Goal: Task Accomplishment & Management: Manage account settings

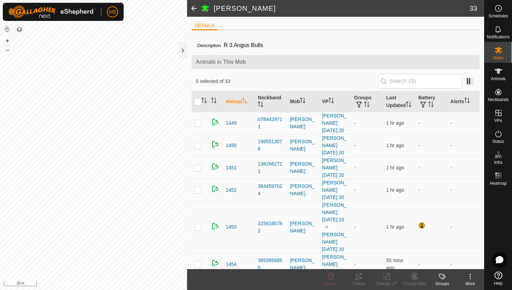
scroll to position [126, 0]
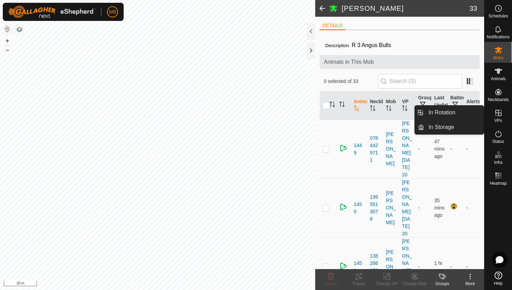
click at [499, 113] on icon at bounding box center [499, 113] width 6 height 6
click at [473, 113] on link "In Rotation" at bounding box center [454, 113] width 60 height 14
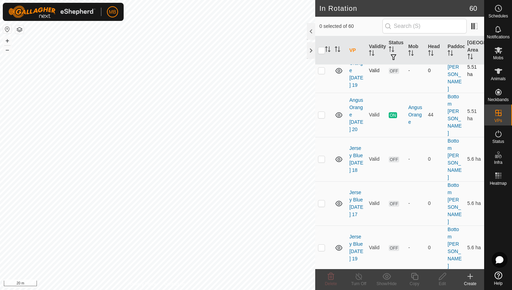
scroll to position [130, 0]
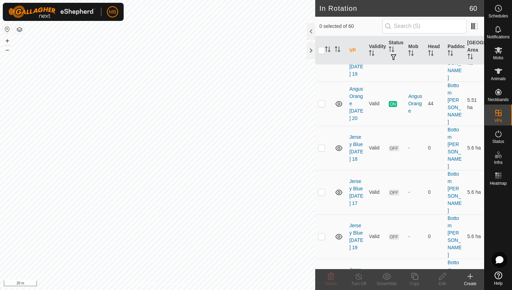
click at [321, 278] on p-checkbox at bounding box center [321, 281] width 7 height 6
checkbox input "true"
click at [413, 277] on icon at bounding box center [414, 276] width 7 height 7
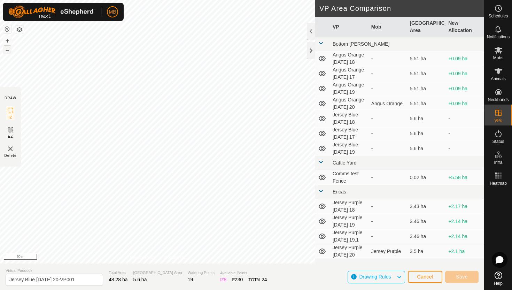
click at [7, 48] on button "–" at bounding box center [7, 50] width 8 height 8
click at [6, 41] on button "+" at bounding box center [7, 41] width 8 height 8
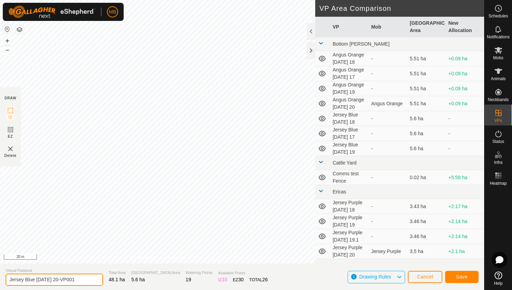
click at [86, 281] on input "Jersey Blue Wednesday 20-VP001" at bounding box center [55, 280] width 98 height 12
type input "Jersey Blue [DATE] 20.1"
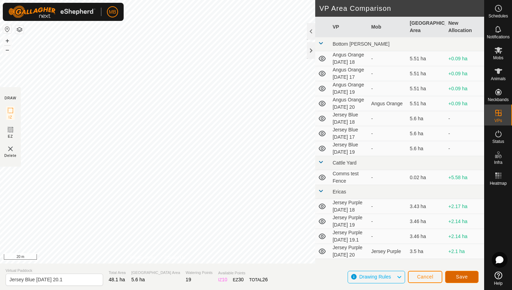
click at [462, 274] on span "Save" at bounding box center [462, 277] width 12 height 6
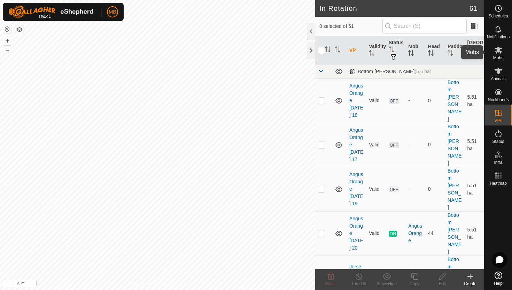
click at [497, 51] on icon at bounding box center [498, 50] width 8 height 8
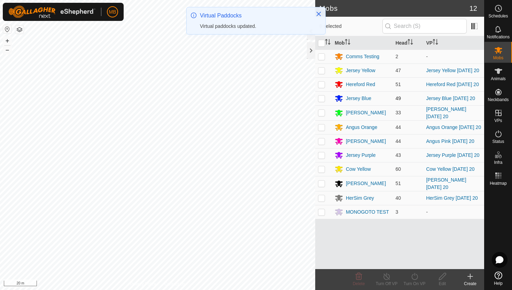
click at [321, 99] on p-checkbox at bounding box center [321, 98] width 7 height 6
checkbox input "true"
click at [415, 274] on icon at bounding box center [415, 276] width 9 height 8
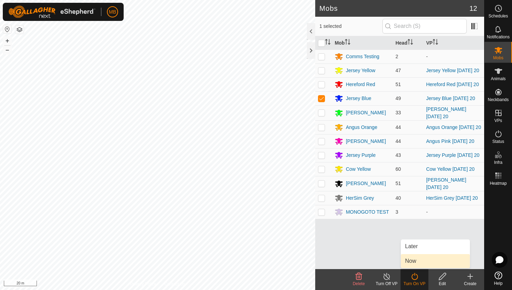
click at [416, 262] on link "Now" at bounding box center [435, 261] width 69 height 14
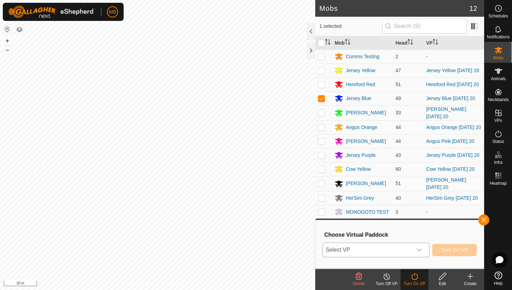
click at [422, 251] on icon "dropdown trigger" at bounding box center [420, 250] width 6 height 6
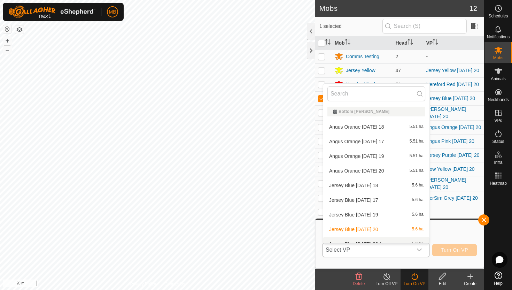
scroll to position [8, 0]
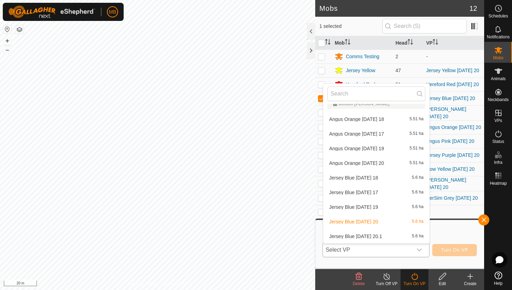
click at [411, 234] on li "Jersey Blue Wednesday 20.1 5.6 ha" at bounding box center [376, 236] width 106 height 14
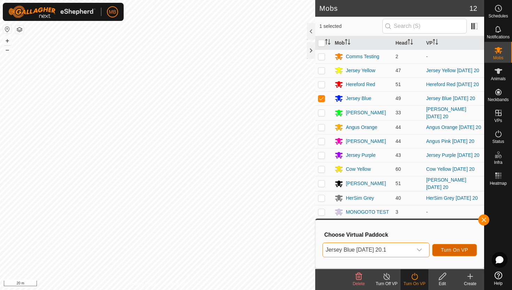
click at [453, 252] on span "Turn On VP" at bounding box center [454, 250] width 27 height 6
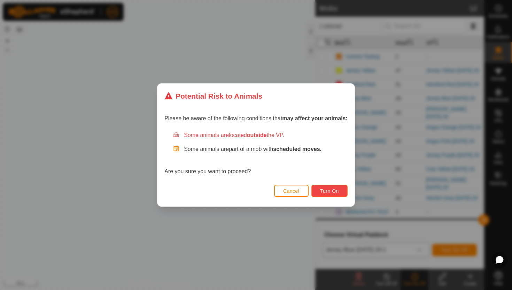
click at [344, 190] on button "Turn On" at bounding box center [330, 191] width 36 height 12
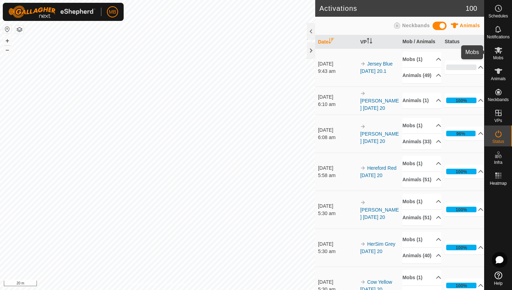
click at [499, 52] on icon at bounding box center [499, 50] width 8 height 7
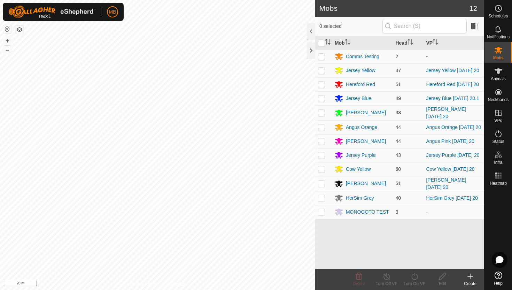
click at [363, 115] on div "[PERSON_NAME]" at bounding box center [366, 112] width 40 height 7
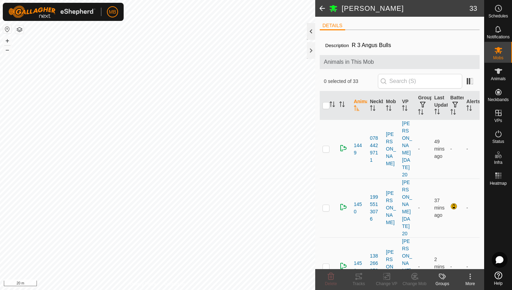
click at [312, 34] on div at bounding box center [311, 31] width 8 height 17
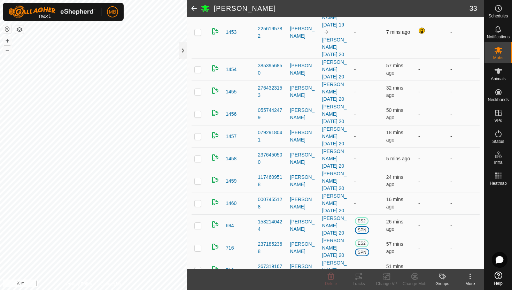
scroll to position [193, 0]
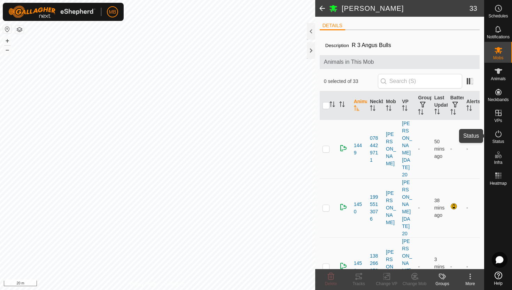
click at [499, 132] on icon at bounding box center [498, 134] width 8 height 8
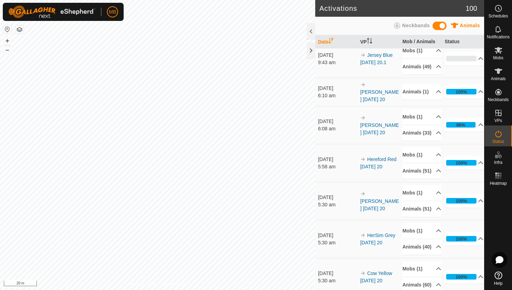
scroll to position [9, 0]
click at [435, 140] on p-accordion-header "Animals (33)" at bounding box center [421, 133] width 39 height 16
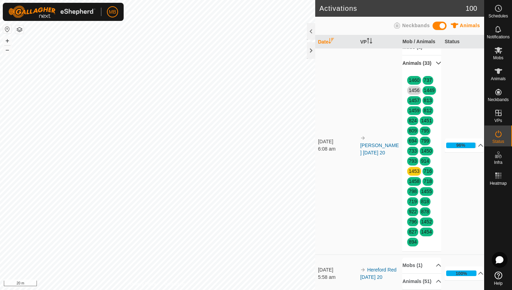
scroll to position [78, 0]
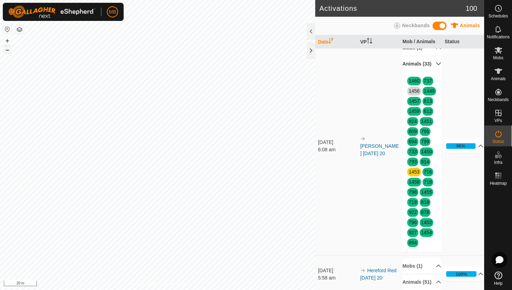
click at [8, 51] on button "–" at bounding box center [7, 50] width 8 height 8
click at [497, 69] on icon at bounding box center [499, 71] width 8 height 6
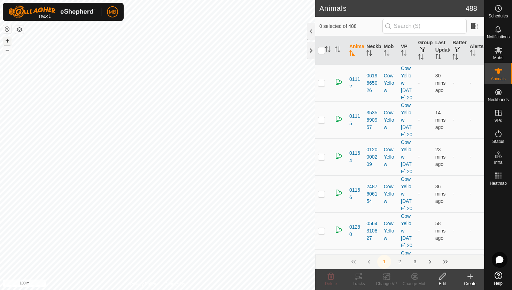
click at [7, 39] on button "+" at bounding box center [7, 41] width 8 height 8
click at [410, 25] on input "text" at bounding box center [425, 26] width 84 height 15
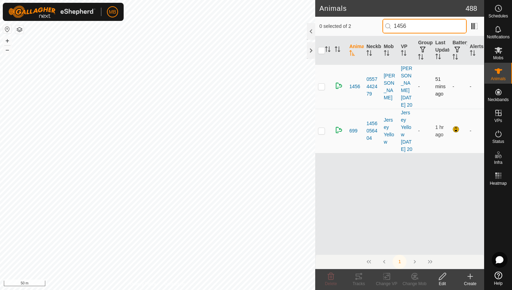
type input "1456"
click at [323, 89] on p-checkbox at bounding box center [321, 87] width 7 height 6
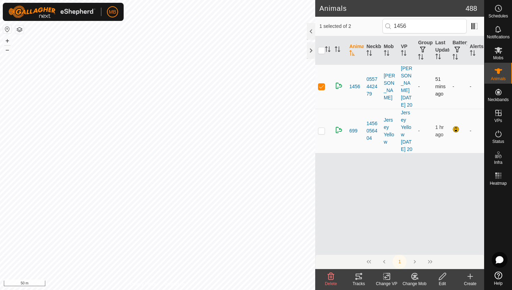
click at [323, 89] on p-checkbox at bounding box center [321, 87] width 7 height 6
checkbox input "false"
click at [496, 73] on icon at bounding box center [498, 71] width 8 height 8
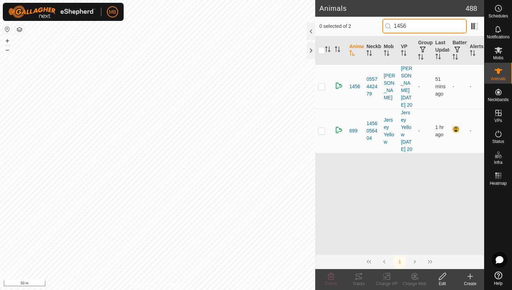
click at [440, 25] on input "1456" at bounding box center [425, 26] width 84 height 15
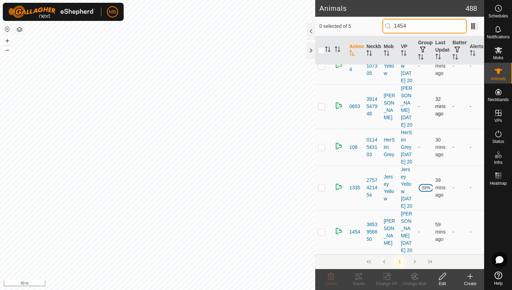
scroll to position [90, 0]
type input "1454"
click at [322, 229] on p-checkbox at bounding box center [321, 232] width 7 height 6
checkbox input "true"
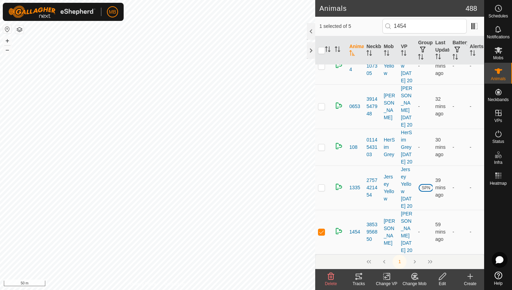
click at [441, 276] on icon at bounding box center [442, 276] width 7 height 7
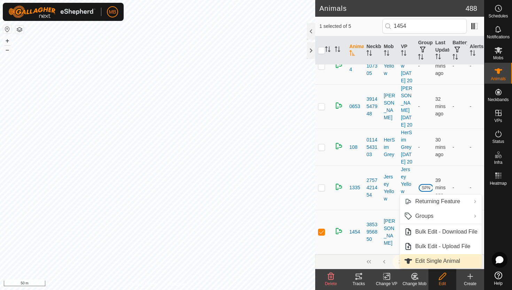
click at [447, 266] on link "Edit Single Animal" at bounding box center [441, 261] width 82 height 14
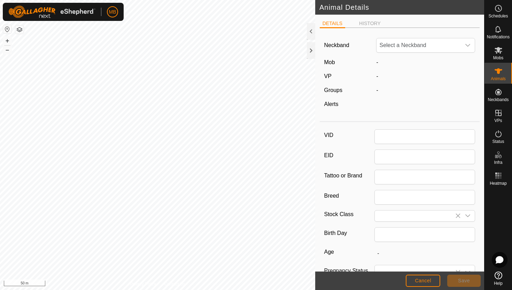
type input "1454"
type input "518"
type input "26 Feb, 2025"
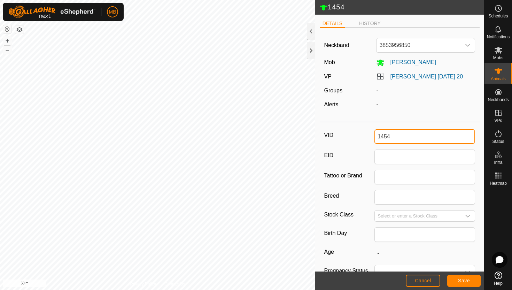
click at [430, 139] on input "1454" at bounding box center [425, 136] width 101 height 15
type input "1"
click at [474, 282] on button "Save" at bounding box center [463, 281] width 33 height 12
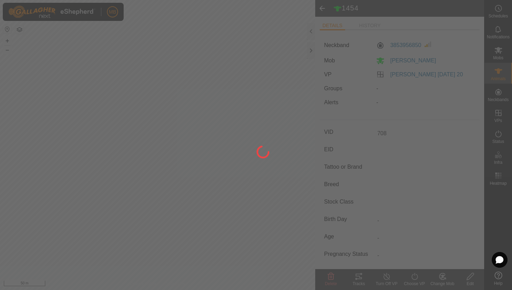
type input "1454"
type input "-"
type input "518 kg"
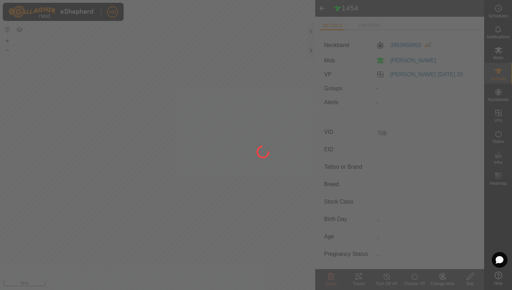
type input "-"
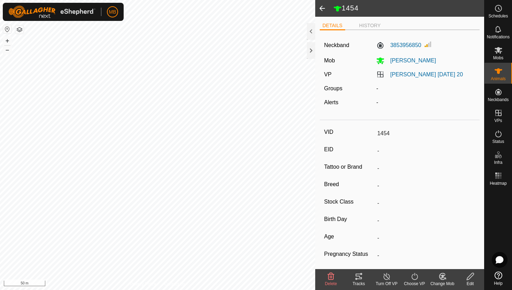
type input "708"
click at [497, 52] on icon at bounding box center [499, 50] width 8 height 7
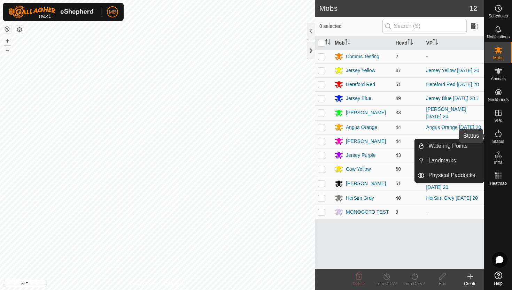
click at [498, 133] on icon at bounding box center [499, 133] width 6 height 7
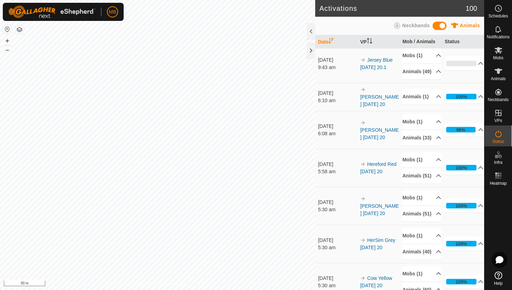
scroll to position [5, 0]
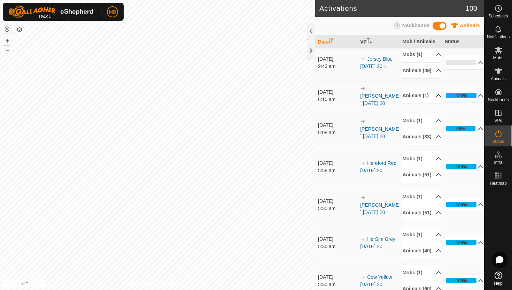
click at [433, 102] on p-accordion-header "Animals (1)" at bounding box center [421, 96] width 39 height 16
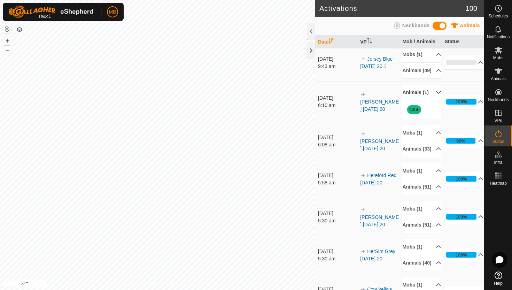
click at [433, 100] on p-accordion-header "Animals (1)" at bounding box center [421, 93] width 39 height 16
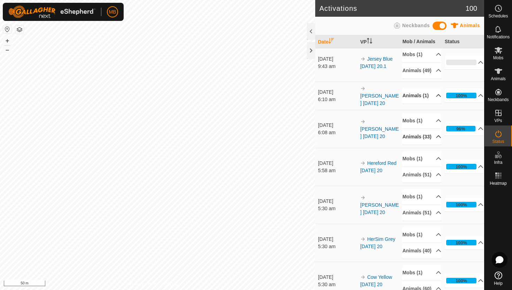
click at [432, 145] on p-accordion-header "Animals (33)" at bounding box center [421, 137] width 39 height 16
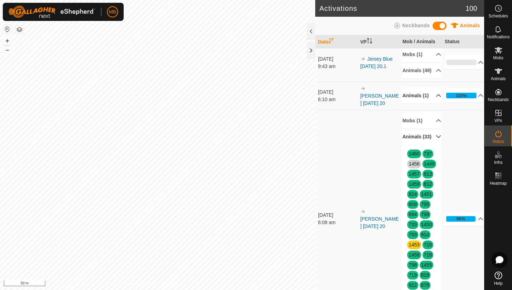
click at [432, 145] on p-accordion-header "Animals (33)" at bounding box center [421, 137] width 39 height 16
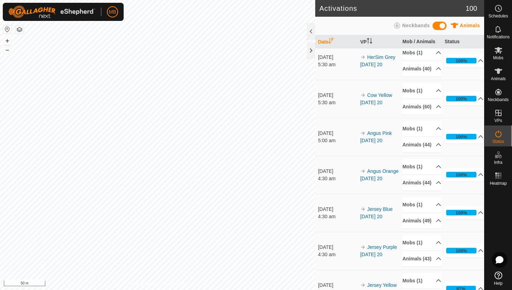
scroll to position [189, 0]
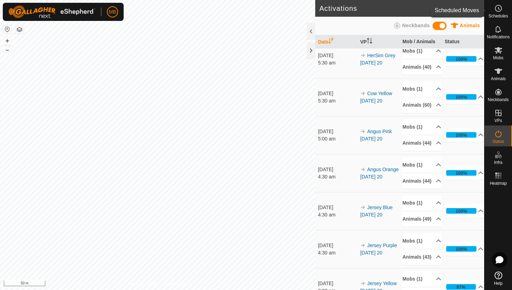
click at [502, 11] on icon at bounding box center [498, 8] width 8 height 8
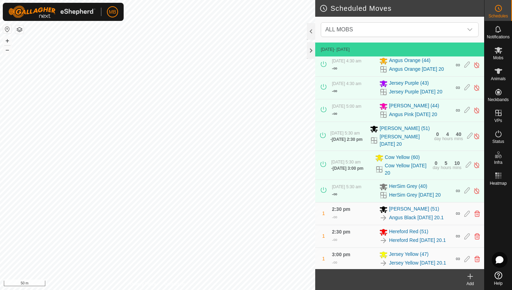
scroll to position [99, 0]
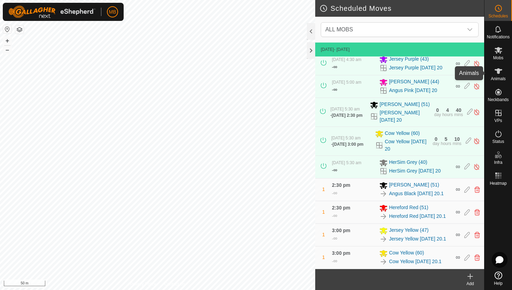
click at [498, 70] on icon at bounding box center [499, 71] width 8 height 6
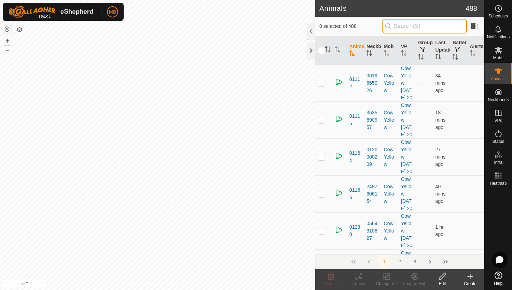
click at [450, 24] on input "text" at bounding box center [425, 26] width 84 height 15
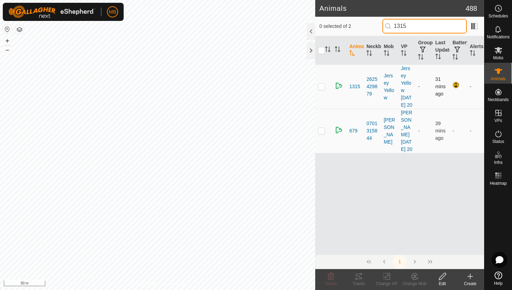
type input "1315"
click at [322, 89] on p-checkbox at bounding box center [321, 87] width 7 height 6
checkbox input "true"
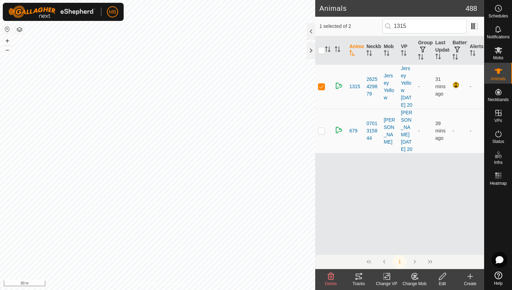
click at [440, 274] on icon at bounding box center [442, 276] width 9 height 8
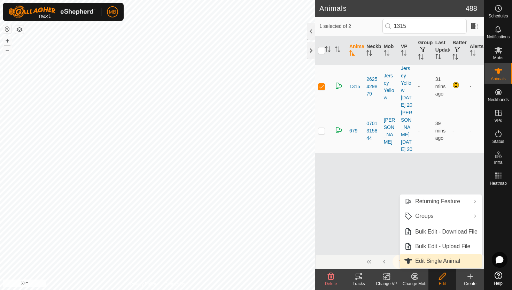
click at [446, 264] on link "Edit Single Animal" at bounding box center [441, 261] width 82 height 14
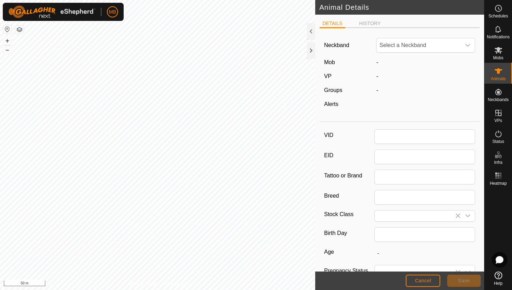
type input "1315"
type input "331"
type input "[DATE]"
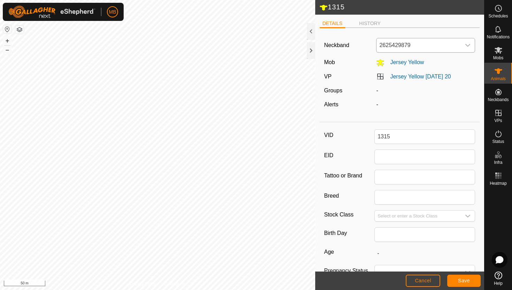
click at [468, 46] on icon "dropdown trigger" at bounding box center [468, 45] width 5 height 3
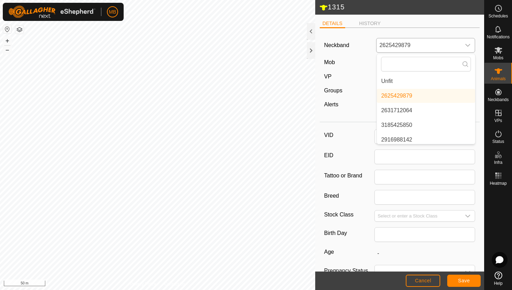
click at [435, 82] on li "Unfit" at bounding box center [426, 81] width 98 height 14
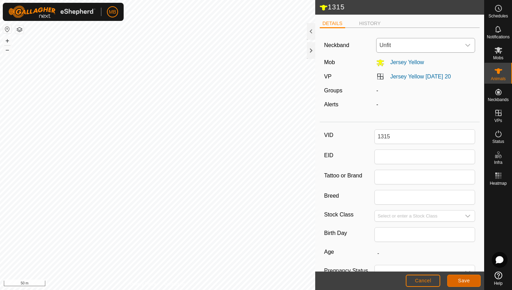
click at [461, 278] on span "Save" at bounding box center [464, 281] width 12 height 6
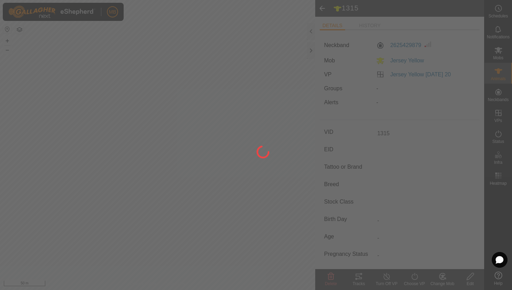
type input "-"
type input "331 kg"
type input "-"
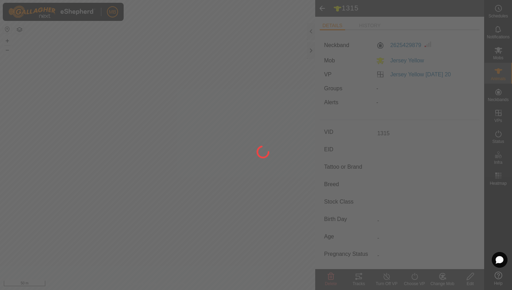
type input "-"
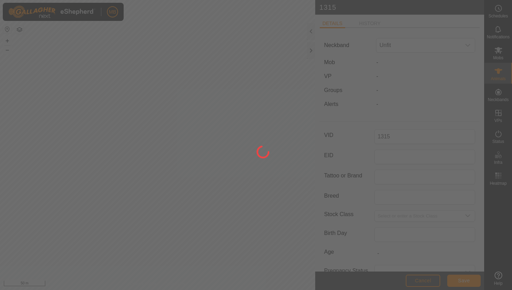
type input "331"
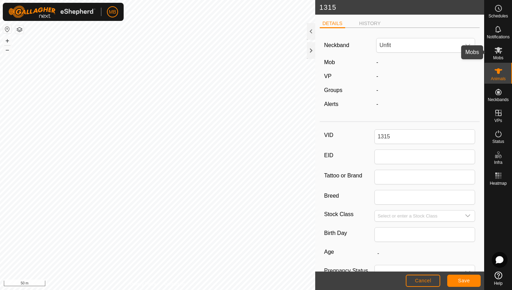
click at [498, 52] on icon at bounding box center [498, 50] width 8 height 8
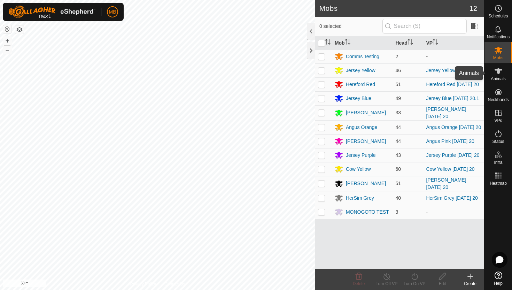
click at [499, 73] on icon at bounding box center [499, 71] width 8 height 6
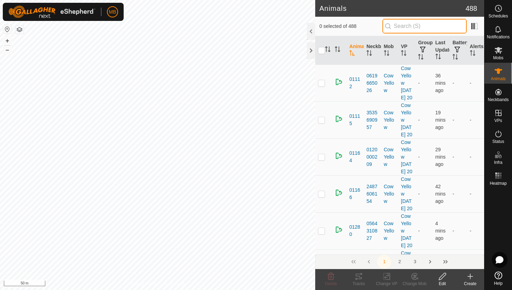
click at [416, 26] on input "text" at bounding box center [425, 26] width 84 height 15
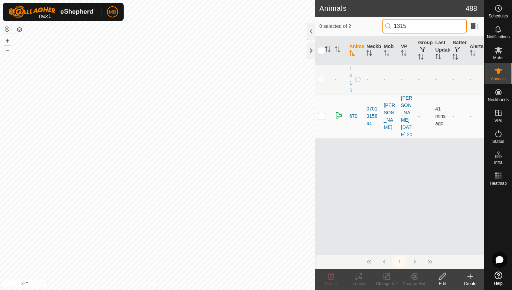
type input "1315"
click at [320, 79] on p-checkbox at bounding box center [321, 79] width 7 height 6
checkbox input "true"
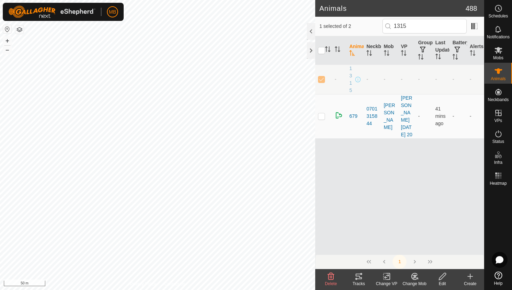
click at [443, 277] on icon at bounding box center [442, 276] width 7 height 7
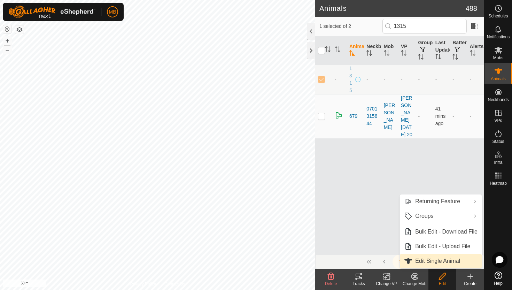
click at [442, 261] on link "Edit Single Animal" at bounding box center [441, 261] width 82 height 14
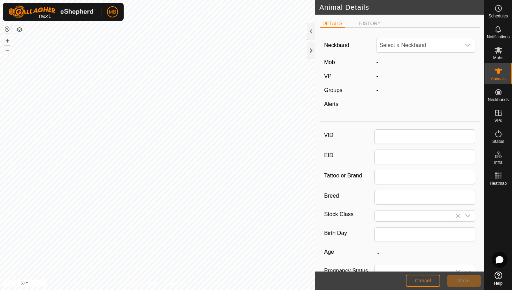
type input "1315"
type input "331"
type input "11 Feb, 2025"
click at [468, 45] on icon "dropdown trigger" at bounding box center [468, 46] width 6 height 6
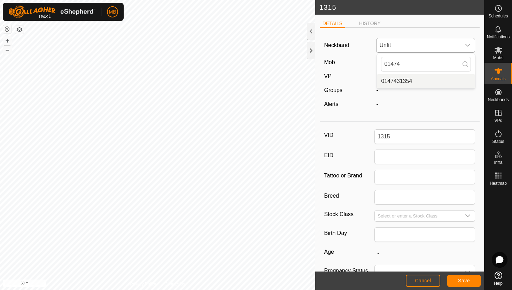
type input "01474"
click at [435, 79] on li "0147431354" at bounding box center [426, 81] width 98 height 14
click at [470, 282] on button "Save" at bounding box center [463, 281] width 33 height 12
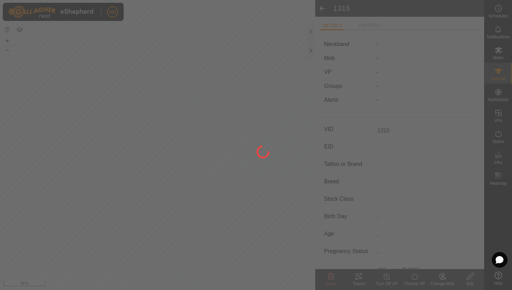
type input "-"
type input "331 kg"
type input "-"
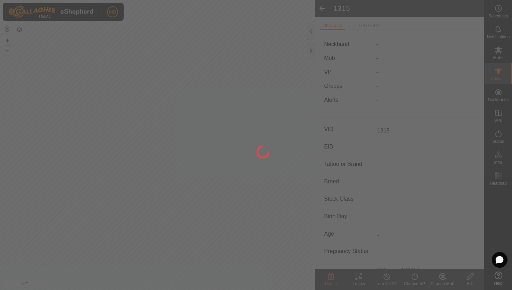
type input "-"
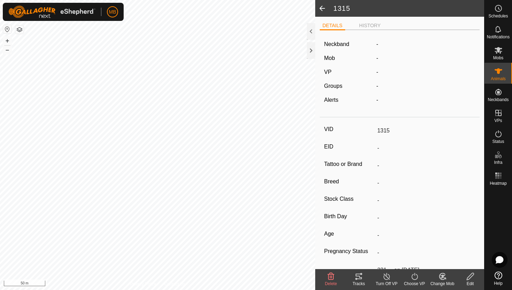
click at [440, 275] on icon at bounding box center [442, 276] width 9 height 8
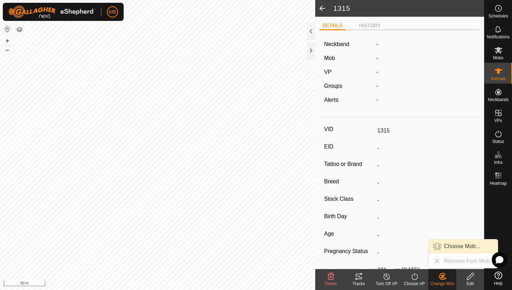
click at [452, 245] on link "Choose Mob..." at bounding box center [463, 246] width 69 height 14
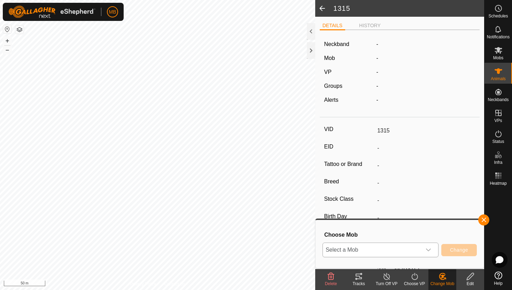
click at [428, 247] on icon "dropdown trigger" at bounding box center [429, 250] width 6 height 6
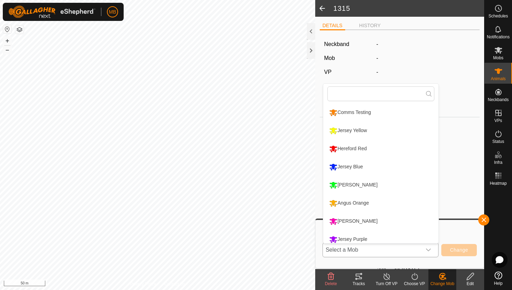
scroll to position [5, 0]
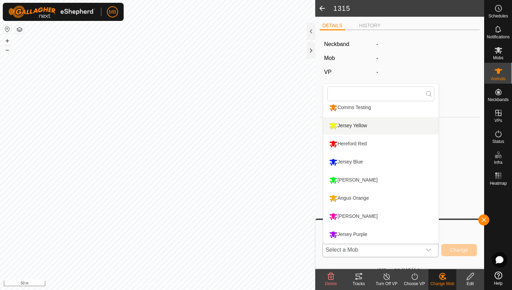
click at [373, 126] on li "Jersey Yellow" at bounding box center [380, 125] width 115 height 17
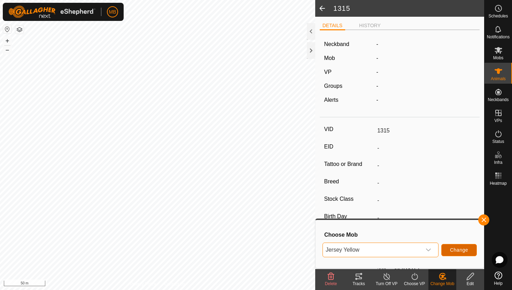
click at [464, 248] on span "Change" at bounding box center [459, 250] width 18 height 6
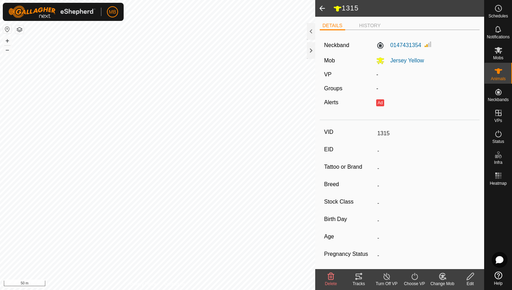
click at [415, 275] on icon at bounding box center [415, 276] width 9 height 8
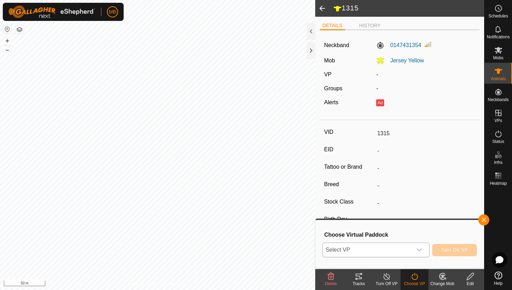
click at [420, 251] on icon "dropdown trigger" at bounding box center [420, 250] width 6 height 6
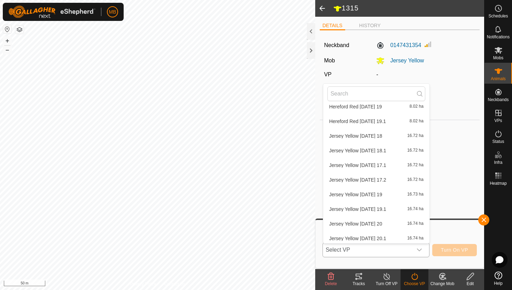
scroll to position [562, 0]
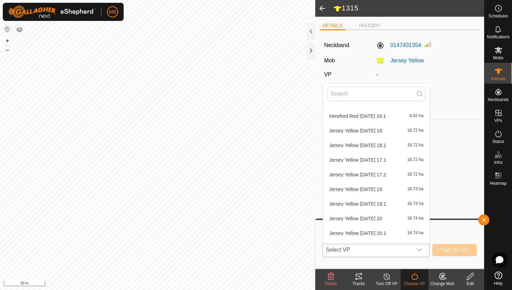
click at [397, 218] on li "Jersey Yellow Wednesday 20 16.74 ha" at bounding box center [376, 219] width 106 height 14
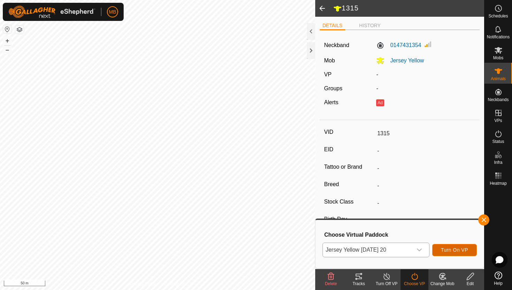
click at [448, 250] on span "Turn On VP" at bounding box center [454, 250] width 27 height 6
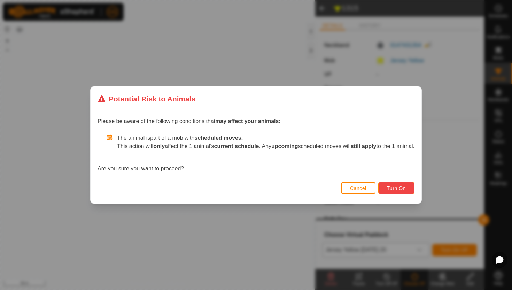
click at [405, 186] on span "Turn On" at bounding box center [396, 188] width 19 height 6
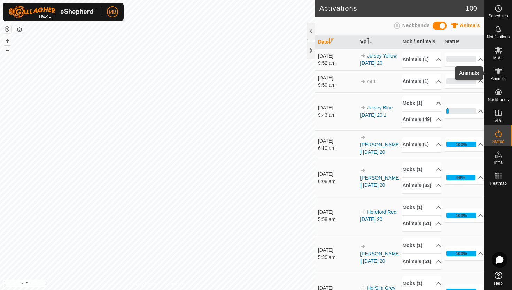
click at [499, 73] on icon at bounding box center [499, 71] width 8 height 6
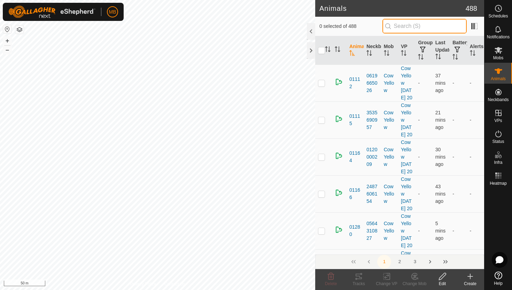
click at [417, 28] on input "text" at bounding box center [425, 26] width 84 height 15
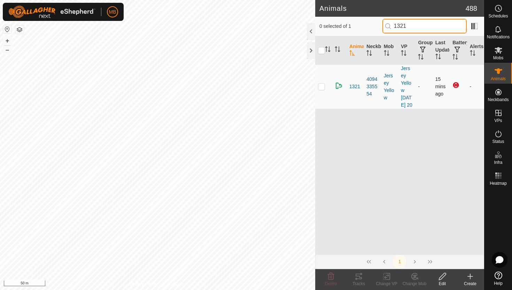
type input "1321"
click at [324, 89] on p-checkbox at bounding box center [321, 87] width 7 height 6
checkbox input "true"
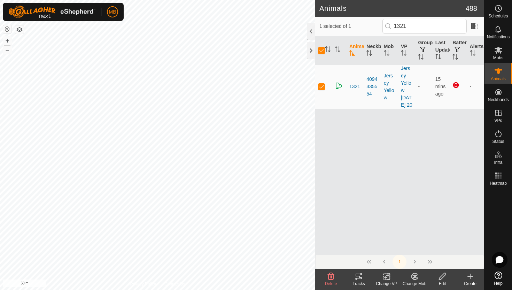
click at [443, 274] on icon at bounding box center [442, 276] width 9 height 8
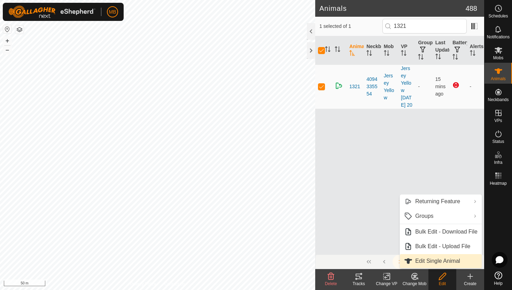
click at [444, 264] on link "Edit Single Animal" at bounding box center [441, 261] width 82 height 14
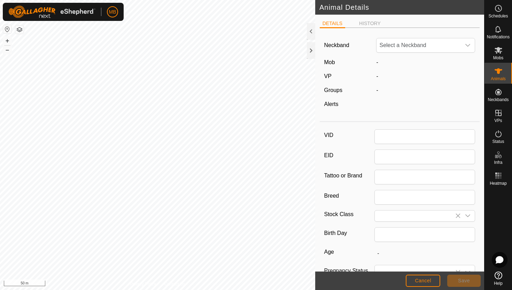
type input "1321"
type input "357"
type input "11 Feb, 2025"
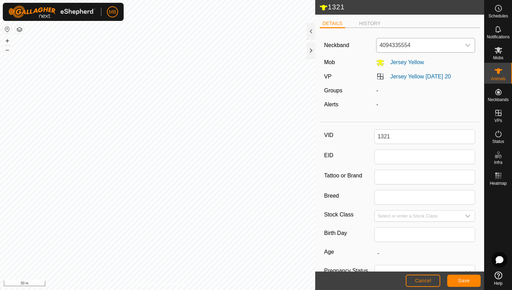
click at [470, 45] on icon "dropdown trigger" at bounding box center [468, 46] width 6 height 6
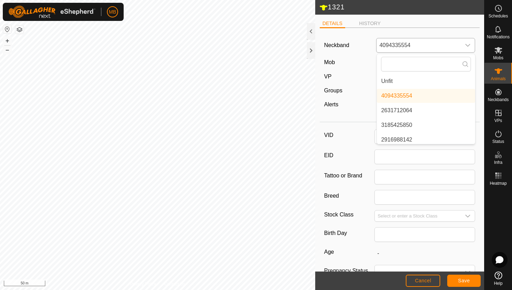
click at [432, 78] on li "Unfit" at bounding box center [426, 81] width 98 height 14
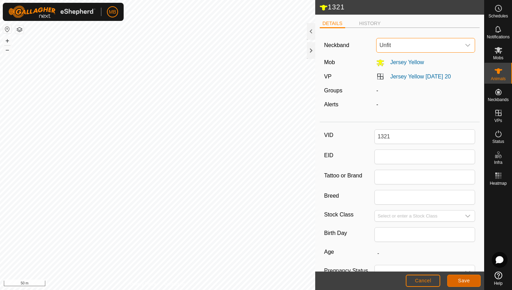
click at [463, 282] on span "Save" at bounding box center [464, 281] width 12 height 6
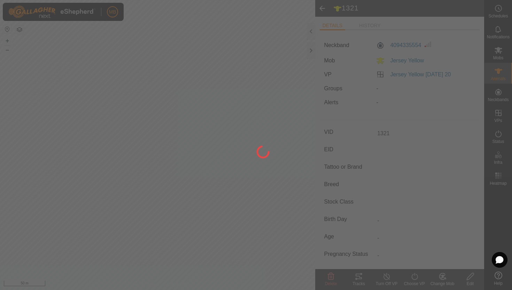
type input "-"
type input "357 kg"
type input "-"
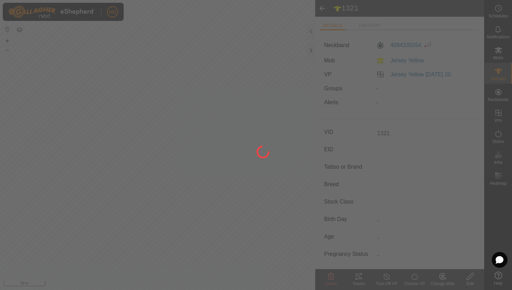
type input "-"
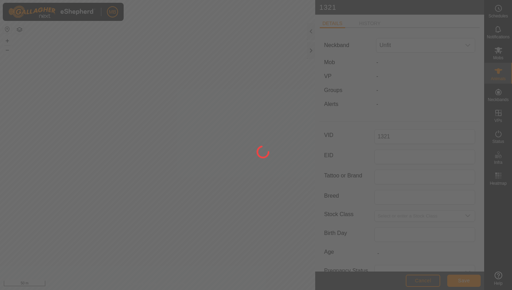
type input "357"
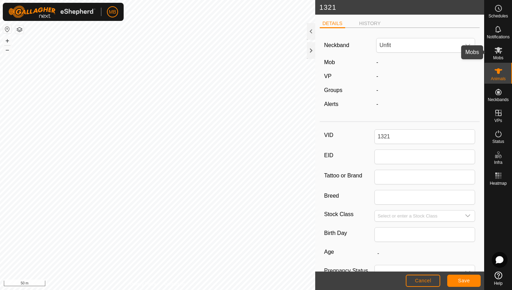
click at [500, 54] on es-mob-svg-icon at bounding box center [498, 50] width 13 height 11
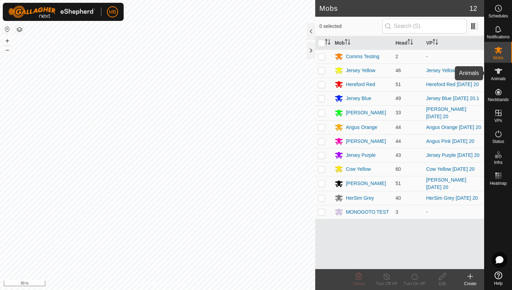
click at [502, 72] on icon at bounding box center [498, 71] width 8 height 8
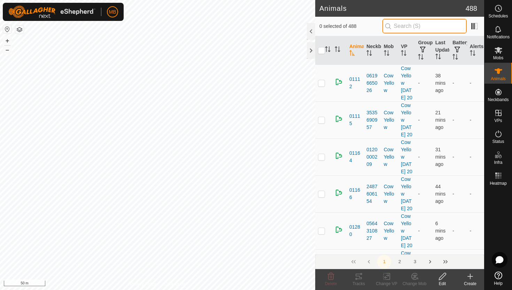
click at [450, 24] on input "text" at bounding box center [425, 26] width 84 height 15
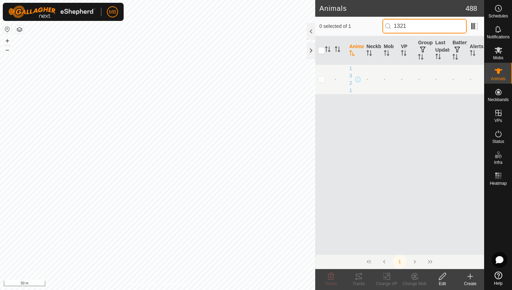
type input "1321"
click at [321, 77] on p-checkbox at bounding box center [321, 79] width 7 height 6
checkbox input "true"
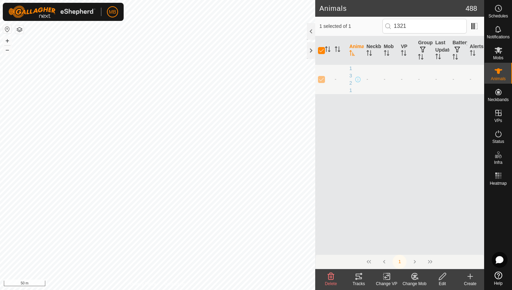
click at [443, 277] on icon at bounding box center [442, 276] width 7 height 7
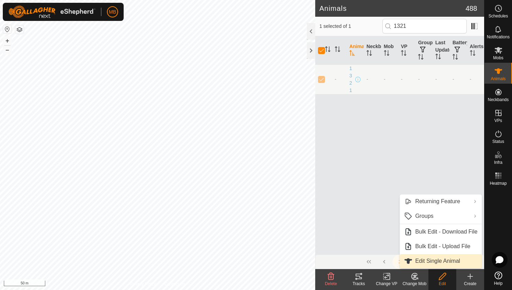
click at [449, 263] on link "Edit Single Animal" at bounding box center [441, 261] width 82 height 14
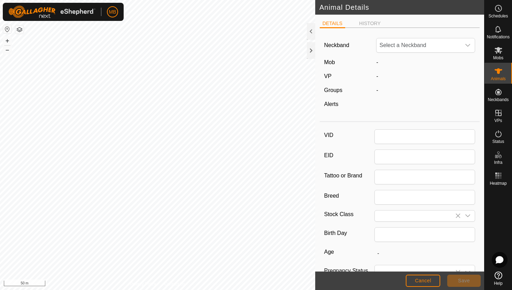
type input "1321"
type input "357"
type input "[DATE]"
click at [468, 42] on div "dropdown trigger" at bounding box center [468, 45] width 14 height 14
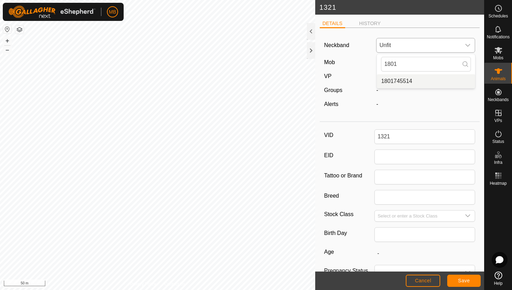
type input "1801"
click at [428, 78] on li "1801745514" at bounding box center [426, 81] width 98 height 14
click at [458, 280] on span "Save" at bounding box center [464, 281] width 12 height 6
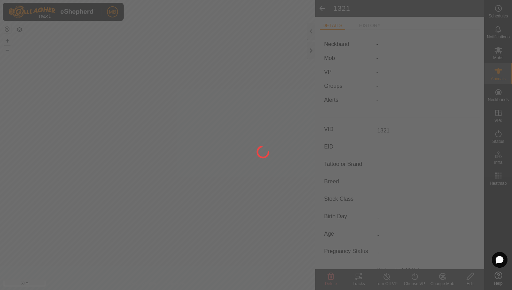
type input "-"
type input "357 kg"
type input "-"
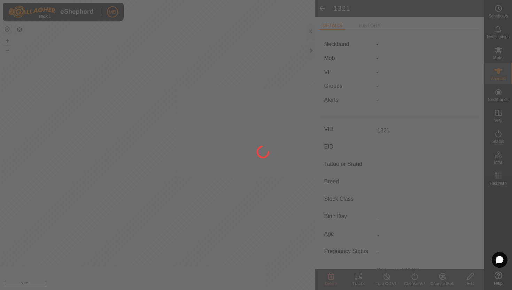
type input "-"
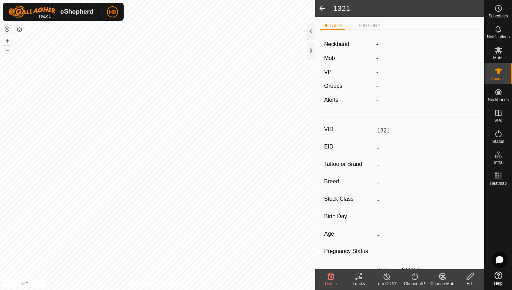
click at [444, 277] on icon at bounding box center [442, 276] width 9 height 8
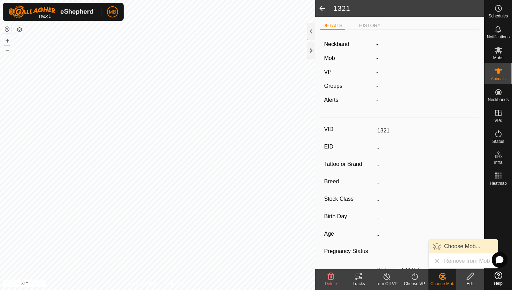
click at [457, 247] on link "Choose Mob..." at bounding box center [463, 246] width 69 height 14
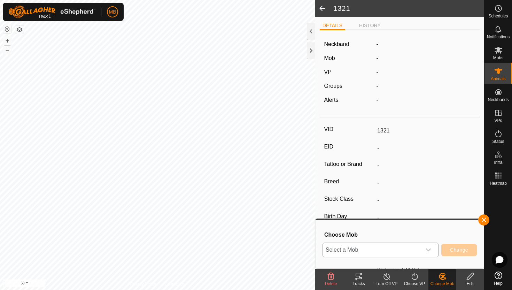
click at [429, 250] on icon "dropdown trigger" at bounding box center [429, 250] width 6 height 6
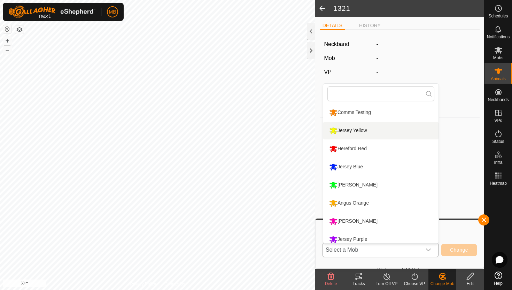
click at [367, 129] on li "Jersey Yellow" at bounding box center [380, 130] width 115 height 17
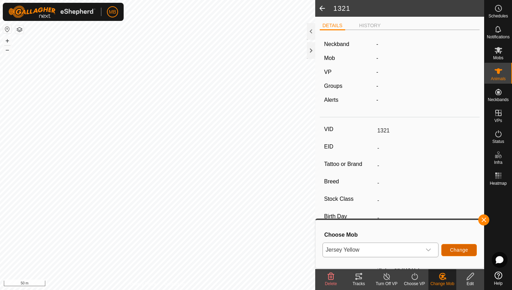
click at [466, 252] on span "Change" at bounding box center [459, 250] width 18 height 6
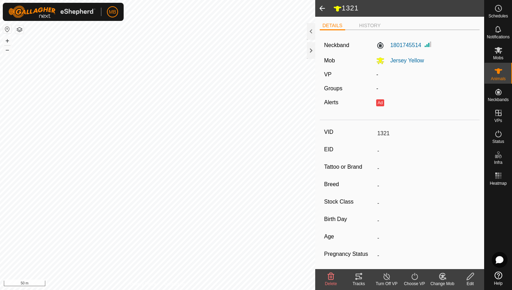
click at [416, 277] on icon at bounding box center [415, 276] width 9 height 8
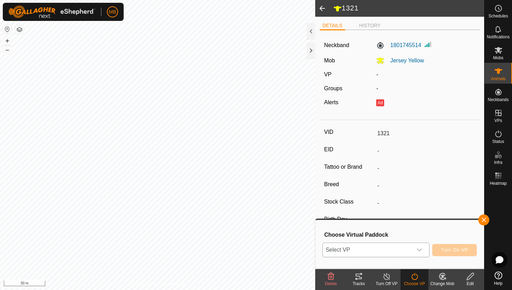
click at [420, 250] on icon "dropdown trigger" at bounding box center [420, 250] width 6 height 6
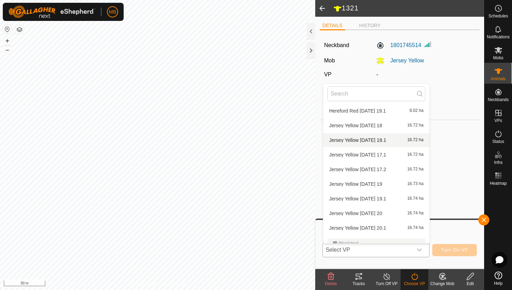
scroll to position [570, 0]
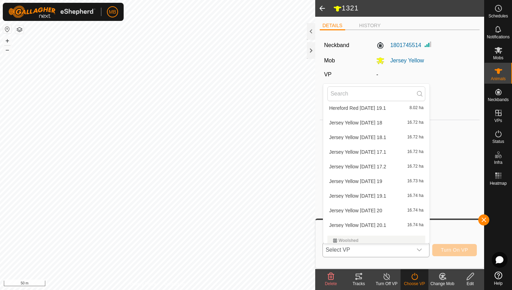
click at [386, 209] on li "Jersey Yellow [DATE] 20 16.74 ha" at bounding box center [376, 211] width 106 height 14
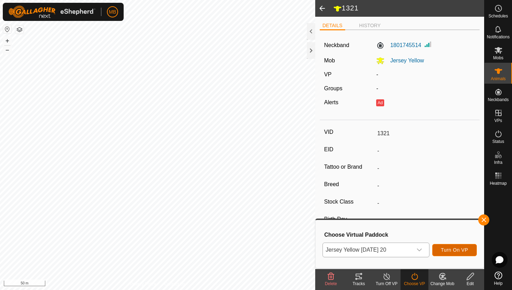
click at [447, 250] on span "Turn On VP" at bounding box center [454, 250] width 27 height 6
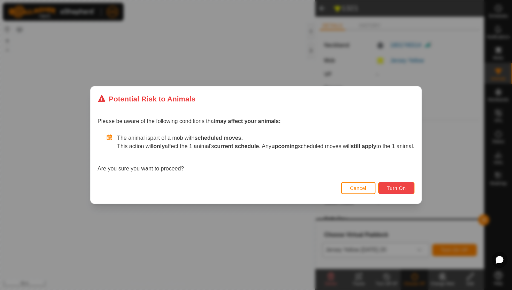
click at [405, 186] on span "Turn On" at bounding box center [396, 188] width 19 height 6
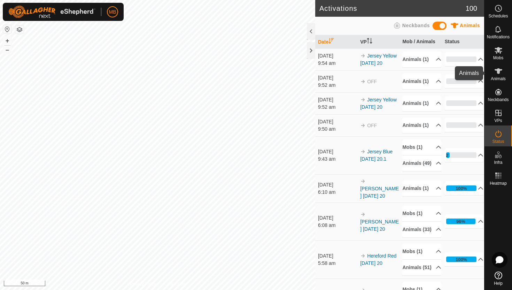
click at [496, 74] on icon at bounding box center [498, 71] width 8 height 8
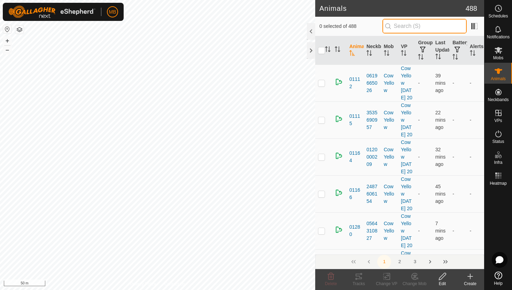
click at [445, 26] on input "text" at bounding box center [425, 26] width 84 height 15
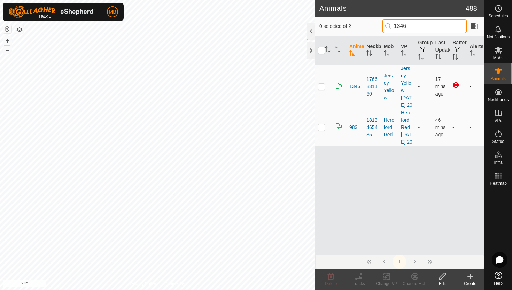
type input "1346"
click at [322, 89] on p-checkbox at bounding box center [321, 87] width 7 height 6
checkbox input "true"
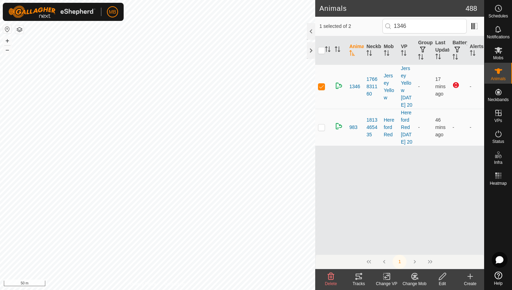
click at [442, 277] on icon at bounding box center [442, 276] width 7 height 7
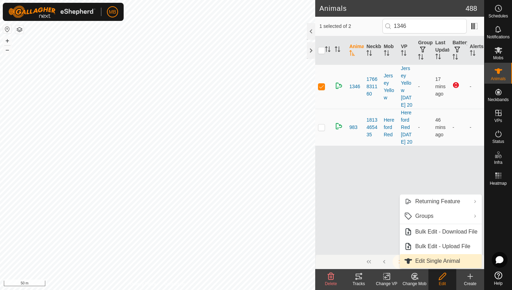
click at [452, 262] on link "Edit Single Animal" at bounding box center [441, 261] width 82 height 14
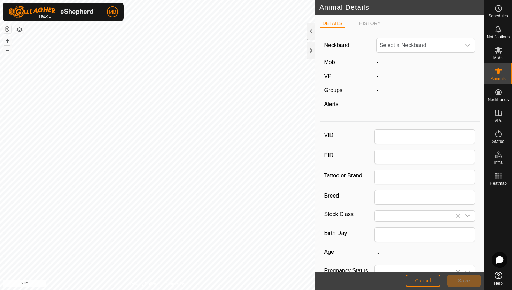
type input "1346"
type input "414"
type input "[DATE]"
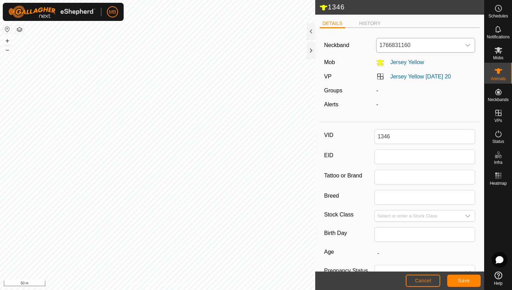
click at [468, 45] on icon "dropdown trigger" at bounding box center [468, 46] width 6 height 6
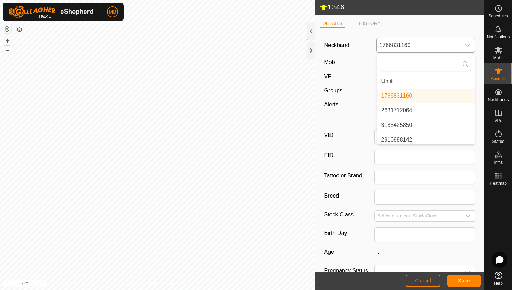
click at [438, 82] on li "Unfit" at bounding box center [426, 81] width 98 height 14
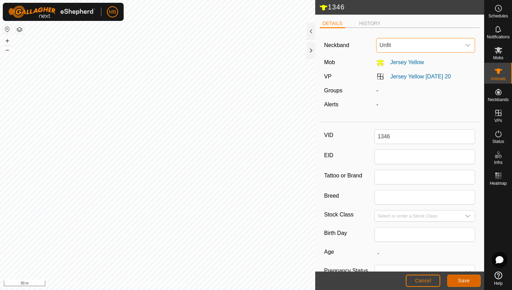
click at [463, 280] on span "Save" at bounding box center [464, 281] width 12 height 6
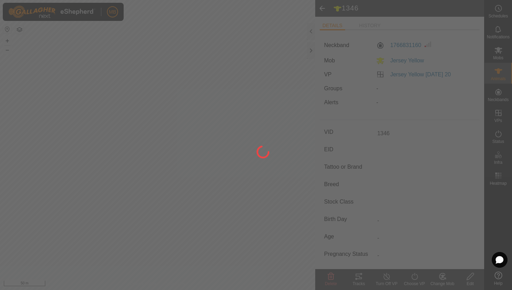
type input "-"
type input "414 kg"
type input "-"
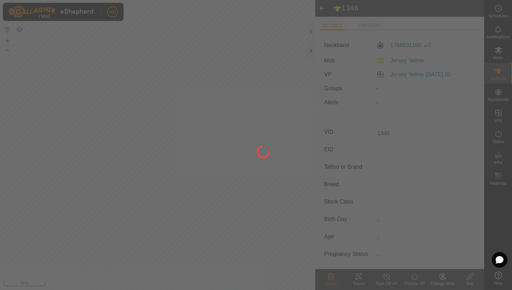
type input "-"
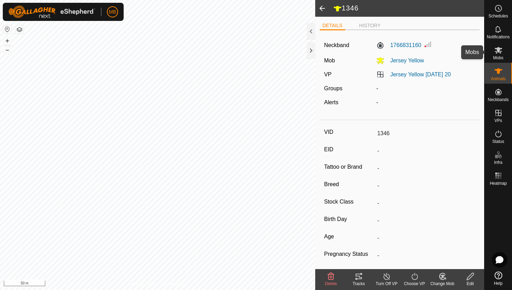
click at [497, 57] on span "Mobs" at bounding box center [498, 58] width 10 height 4
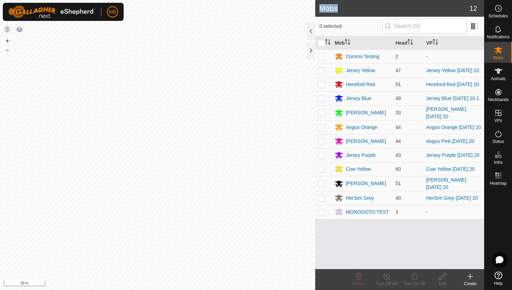
drag, startPoint x: 355, startPoint y: 5, endPoint x: 356, endPoint y: 1, distance: 3.9
click at [356, 1] on header "Mobs 12" at bounding box center [399, 8] width 169 height 17
click at [499, 70] on icon at bounding box center [499, 71] width 8 height 6
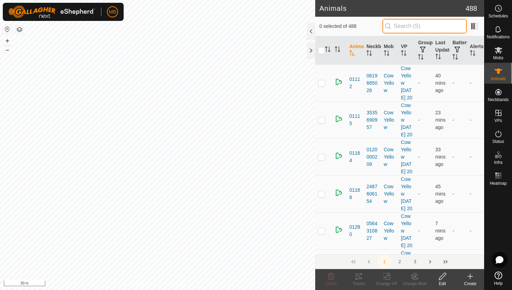
click at [447, 26] on input "text" at bounding box center [425, 26] width 84 height 15
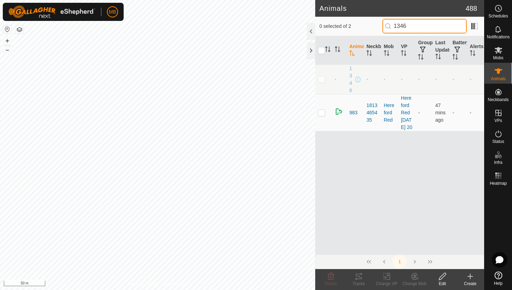
type input "1346"
click at [322, 78] on p-checkbox at bounding box center [321, 79] width 7 height 6
checkbox input "true"
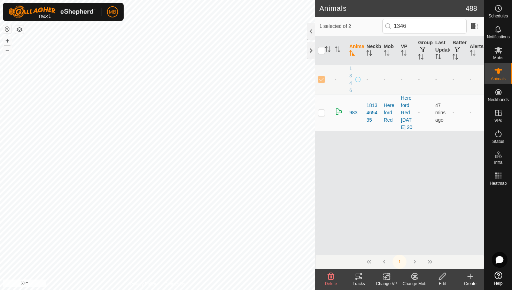
click at [442, 276] on icon at bounding box center [442, 276] width 7 height 7
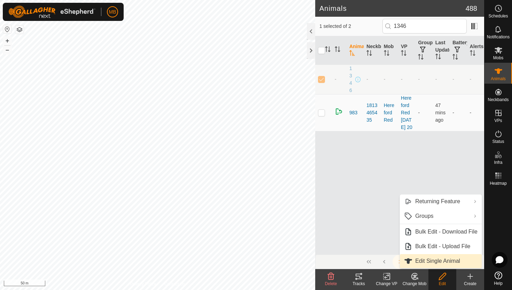
click at [444, 260] on link "Edit Single Animal" at bounding box center [441, 261] width 82 height 14
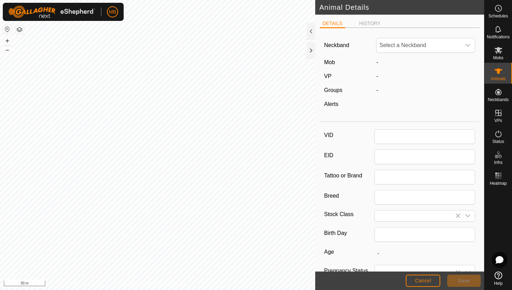
type input "1346"
type input "414"
type input "[DATE]"
click at [466, 41] on div "dropdown trigger" at bounding box center [468, 45] width 14 height 14
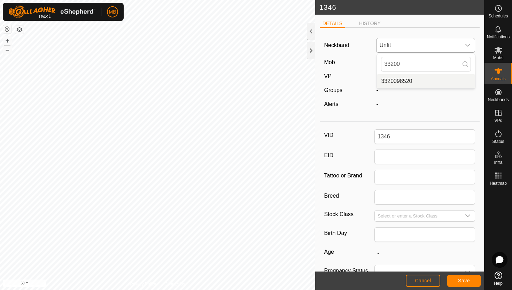
type input "33200"
click at [432, 80] on li "3320098520" at bounding box center [426, 81] width 98 height 14
click at [468, 278] on span "Save" at bounding box center [464, 281] width 12 height 6
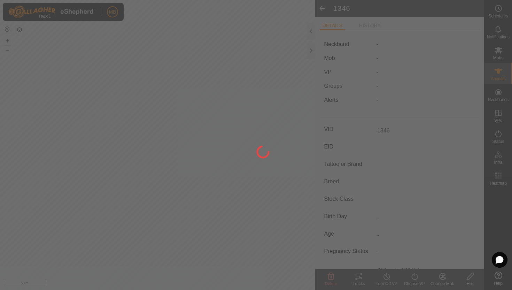
type input "-"
type input "414 kg"
type input "-"
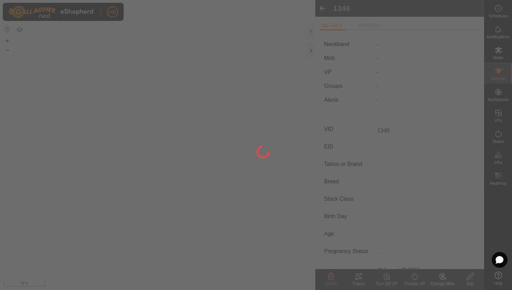
type input "-"
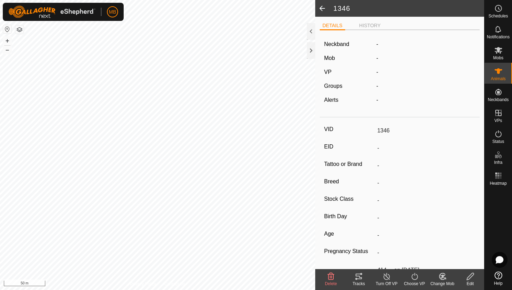
click at [444, 275] on icon at bounding box center [442, 276] width 5 height 3
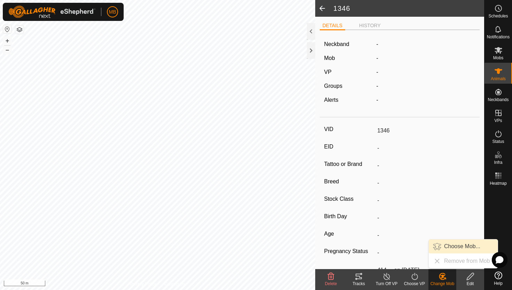
click at [451, 247] on link "Choose Mob..." at bounding box center [463, 246] width 69 height 14
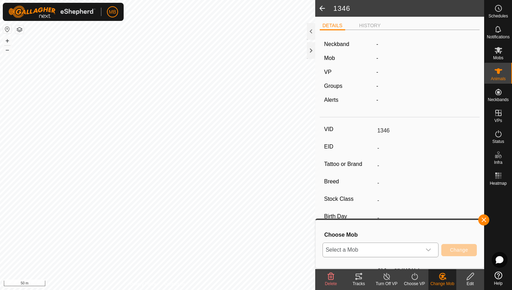
click at [430, 249] on icon "dropdown trigger" at bounding box center [428, 249] width 5 height 3
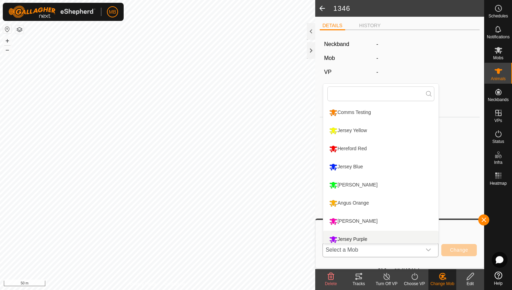
scroll to position [5, 0]
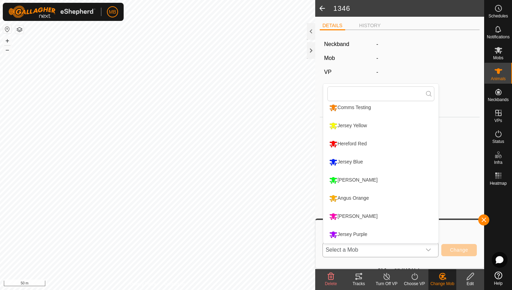
click at [376, 131] on li "Jersey Yellow" at bounding box center [380, 125] width 115 height 17
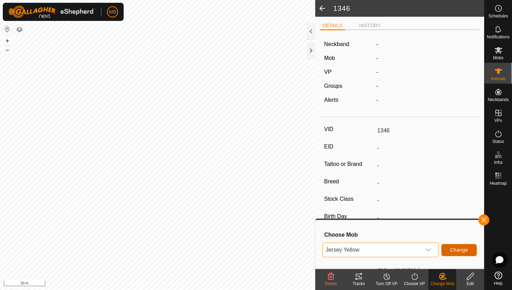
click at [463, 250] on span "Change" at bounding box center [459, 250] width 18 height 6
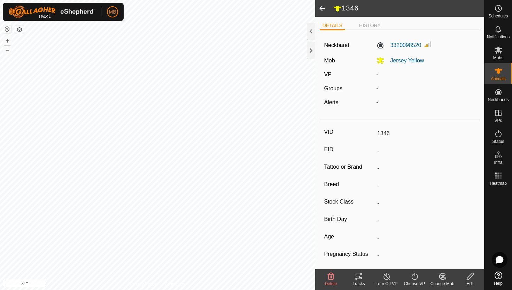
click at [415, 276] on icon at bounding box center [415, 276] width 9 height 8
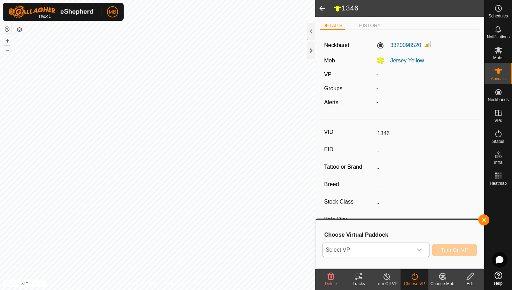
click at [418, 248] on icon "dropdown trigger" at bounding box center [420, 250] width 6 height 6
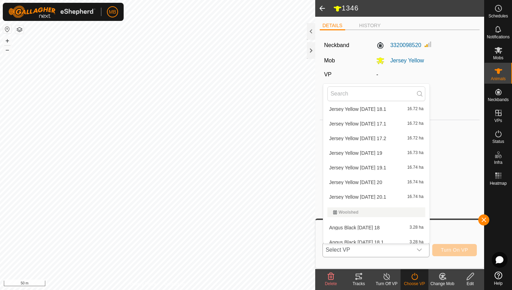
scroll to position [599, 0]
click at [397, 181] on li "Jersey Yellow Wednesday 20 16.74 ha" at bounding box center [376, 181] width 106 height 14
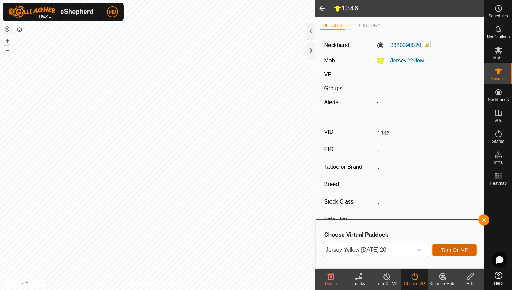
click at [455, 247] on span "Turn On VP" at bounding box center [454, 250] width 27 height 6
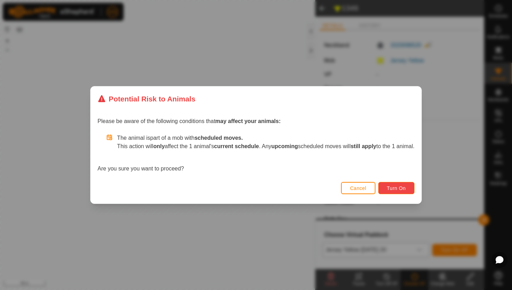
click at [399, 187] on span "Turn On" at bounding box center [396, 188] width 19 height 6
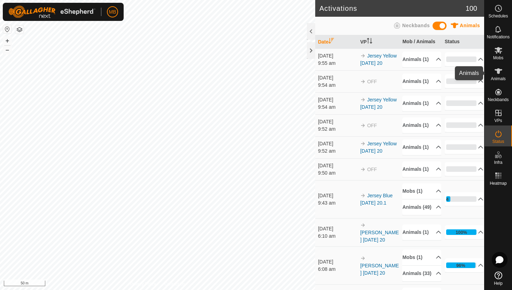
click at [501, 70] on icon at bounding box center [499, 71] width 8 height 6
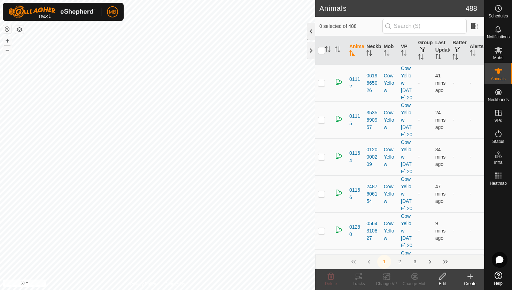
click at [312, 33] on div at bounding box center [311, 31] width 8 height 17
click at [310, 29] on div at bounding box center [311, 31] width 8 height 17
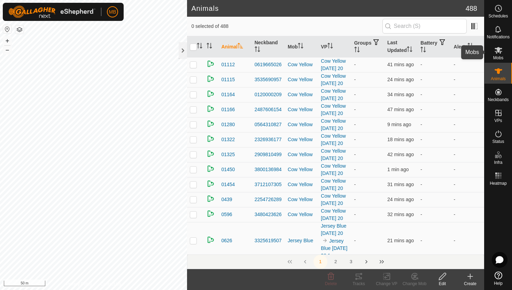
click at [498, 50] on icon at bounding box center [499, 50] width 8 height 7
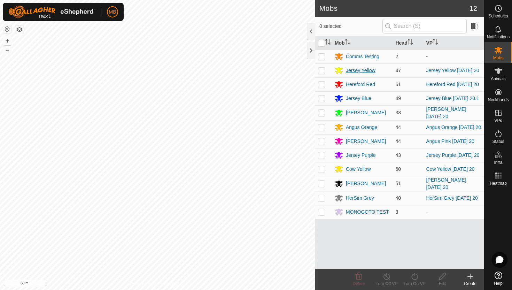
click at [364, 71] on div "Jersey Yellow" at bounding box center [361, 70] width 30 height 7
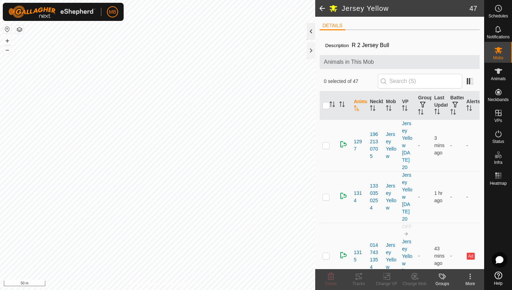
click at [312, 31] on div at bounding box center [311, 31] width 8 height 17
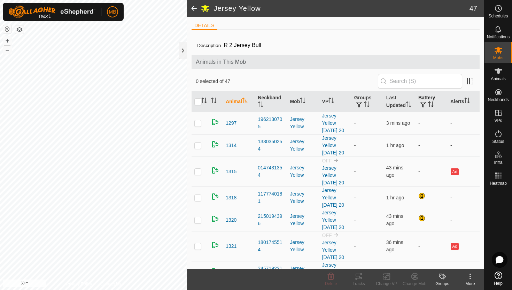
click at [431, 102] on icon "Activate to sort" at bounding box center [431, 104] width 6 height 6
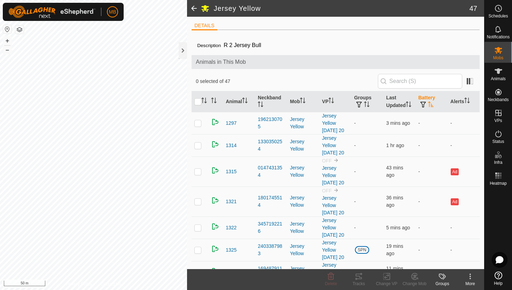
click at [431, 102] on icon "Activate to sort" at bounding box center [431, 104] width 6 height 6
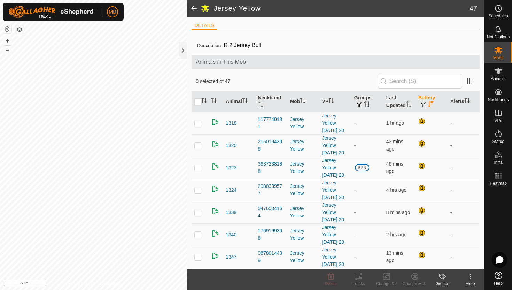
click at [431, 102] on icon "Activate to sort" at bounding box center [431, 104] width 6 height 6
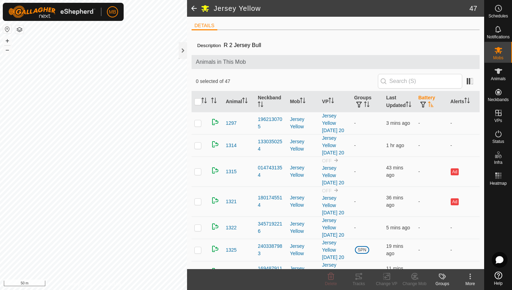
click at [431, 102] on icon "Activate to sort" at bounding box center [431, 104] width 6 height 6
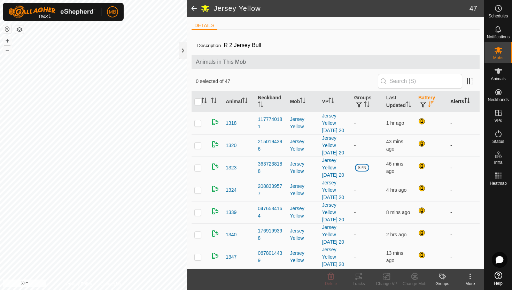
click at [469, 99] on icon "Activate to sort" at bounding box center [468, 101] width 6 height 6
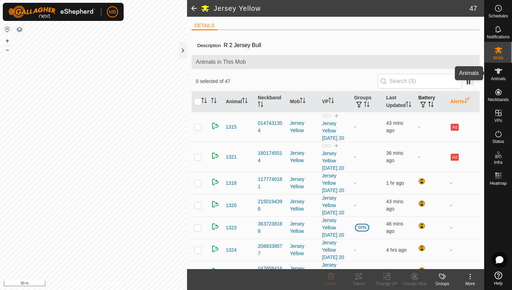
click at [500, 74] on icon at bounding box center [498, 71] width 8 height 8
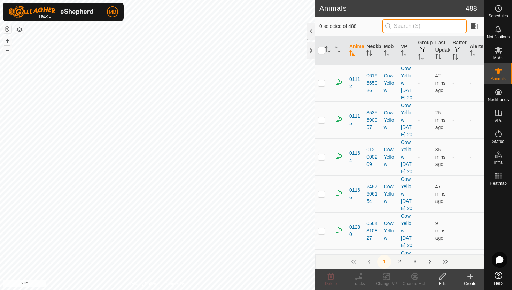
click at [446, 27] on input "text" at bounding box center [425, 26] width 84 height 15
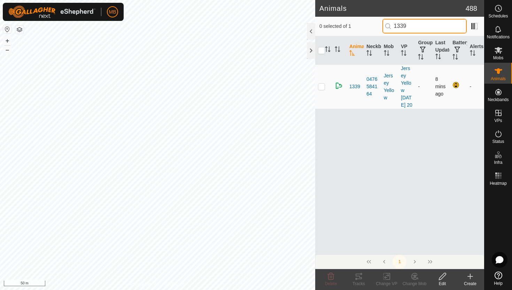
type input "1339"
click at [324, 89] on p-checkbox at bounding box center [321, 87] width 7 height 6
checkbox input "true"
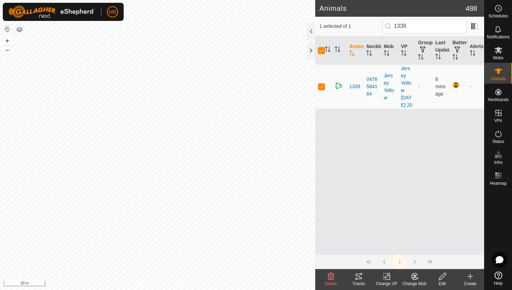
click at [442, 275] on icon at bounding box center [442, 276] width 7 height 7
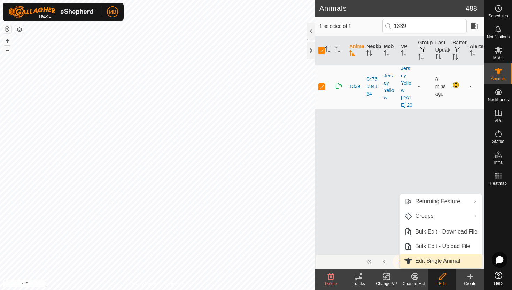
click at [444, 265] on link "Edit Single Animal" at bounding box center [441, 261] width 82 height 14
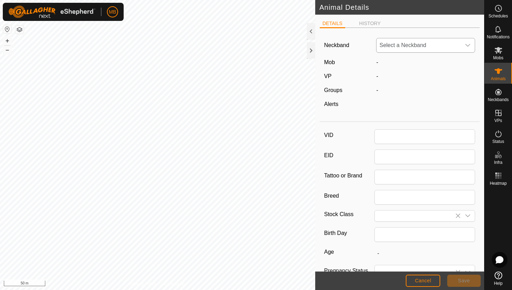
type input "1339"
type input "334"
type input "[DATE]"
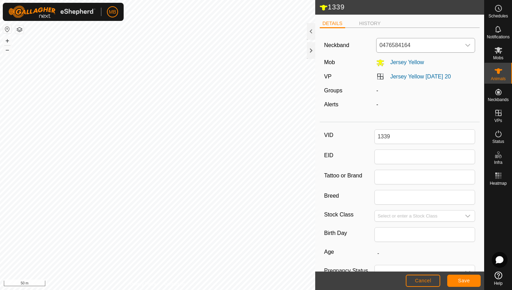
click at [469, 41] on div "dropdown trigger" at bounding box center [468, 45] width 14 height 14
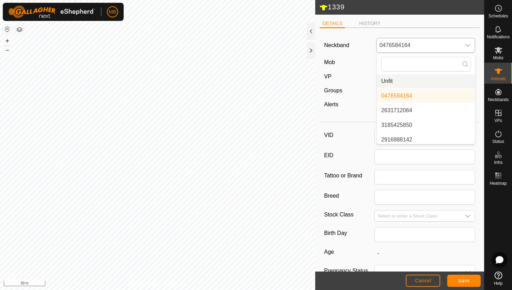
click at [437, 80] on li "Unfit" at bounding box center [426, 81] width 98 height 14
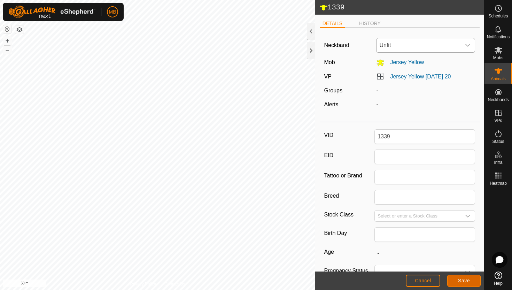
click at [465, 282] on span "Save" at bounding box center [464, 281] width 12 height 6
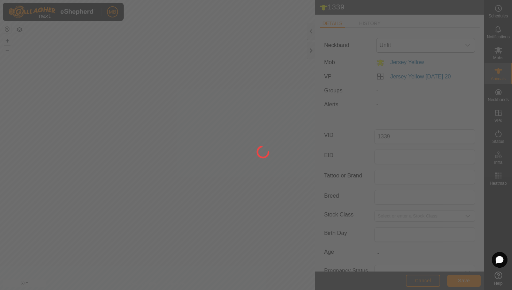
type input "-"
type input "334 kg"
type input "-"
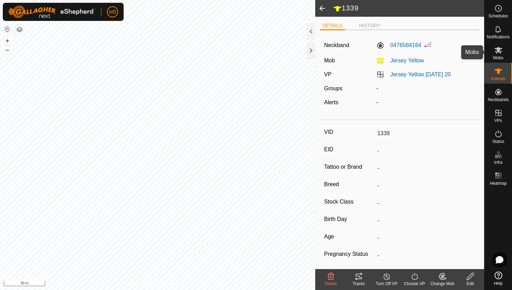
click at [497, 54] on es-mob-svg-icon at bounding box center [498, 50] width 13 height 11
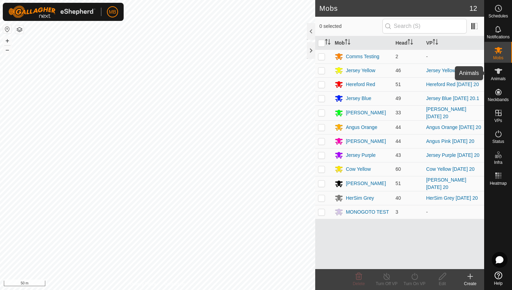
click at [499, 68] on icon at bounding box center [499, 71] width 8 height 6
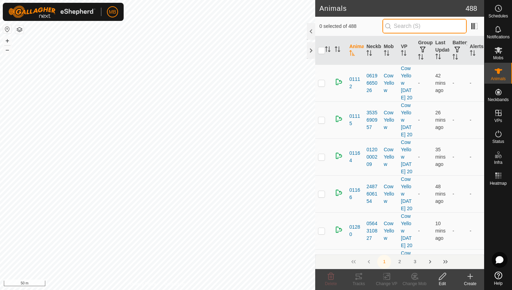
click at [456, 24] on input "text" at bounding box center [425, 26] width 84 height 15
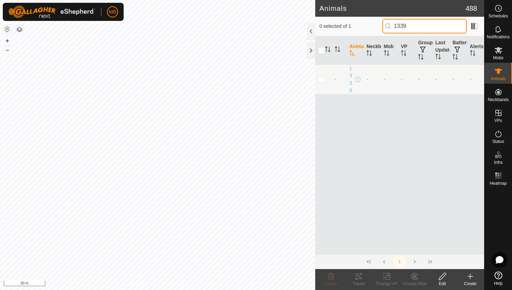
type input "1339"
click at [321, 80] on p-checkbox at bounding box center [321, 79] width 7 height 6
checkbox input "true"
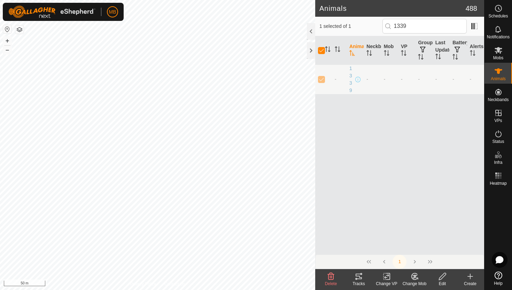
click at [445, 275] on icon at bounding box center [442, 276] width 9 height 8
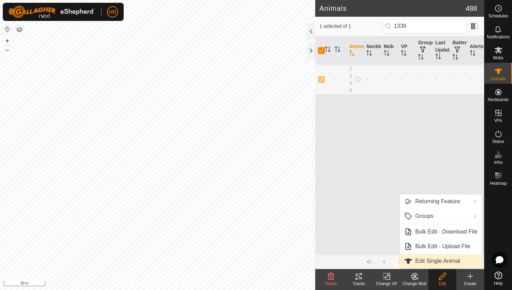
click at [447, 263] on link "Edit Single Animal" at bounding box center [441, 261] width 82 height 14
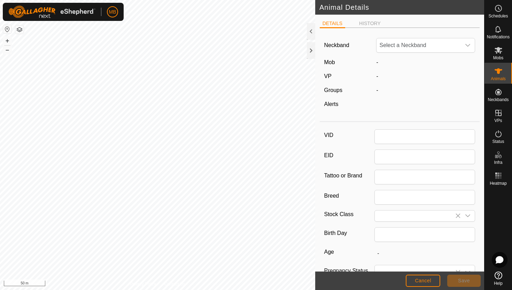
type input "1339"
type input "334"
type input "11 Feb, 2025"
click at [466, 43] on icon "dropdown trigger" at bounding box center [468, 46] width 6 height 6
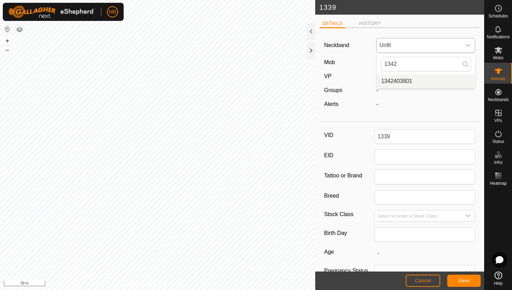
type input "1342"
click at [428, 79] on li "1342403801" at bounding box center [426, 81] width 98 height 14
click at [466, 285] on button "Save" at bounding box center [463, 281] width 33 height 12
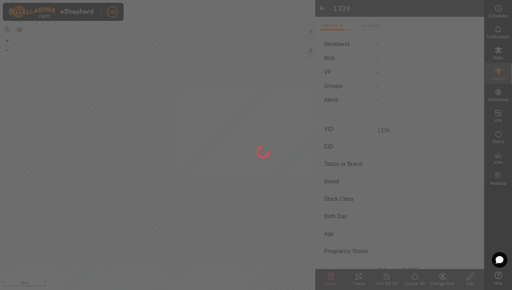
type input "-"
type input "334 kg"
type input "-"
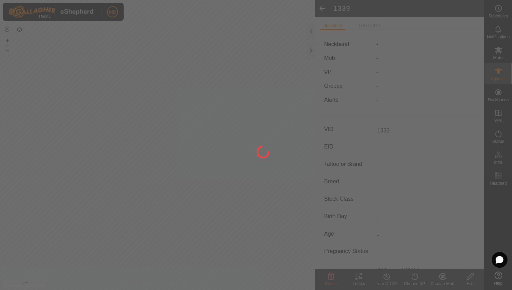
type input "-"
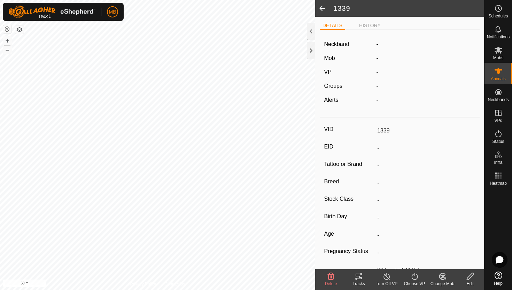
click at [443, 276] on icon at bounding box center [442, 276] width 5 height 3
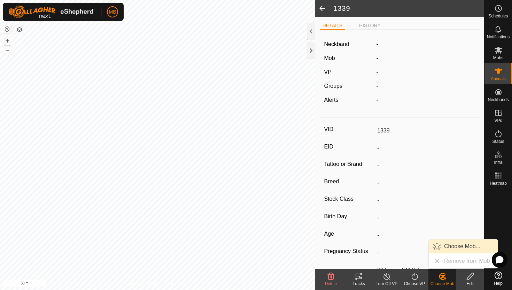
click at [457, 247] on link "Choose Mob..." at bounding box center [463, 246] width 69 height 14
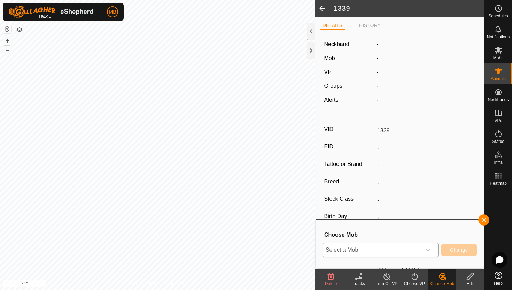
click at [426, 249] on icon "dropdown trigger" at bounding box center [429, 250] width 6 height 6
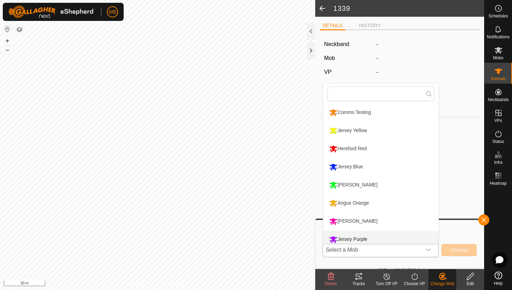
scroll to position [5, 0]
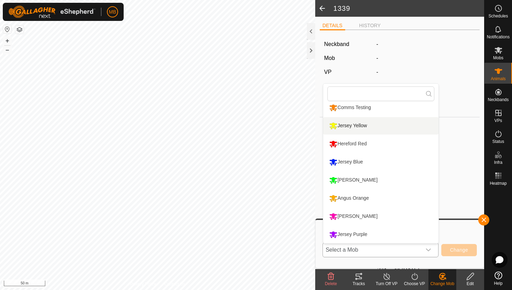
click at [360, 124] on li "Jersey Yellow" at bounding box center [380, 125] width 115 height 17
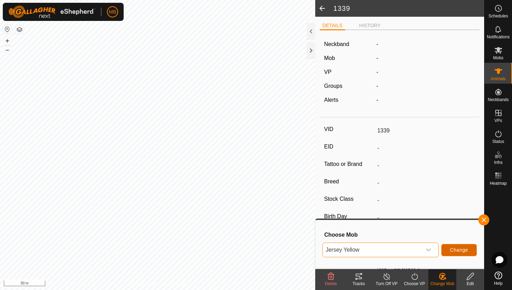
click at [466, 249] on span "Change" at bounding box center [459, 250] width 18 height 6
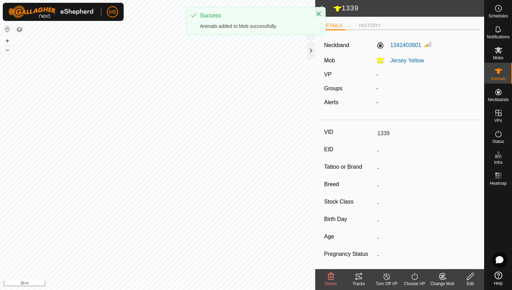
click at [416, 276] on icon at bounding box center [415, 276] width 9 height 8
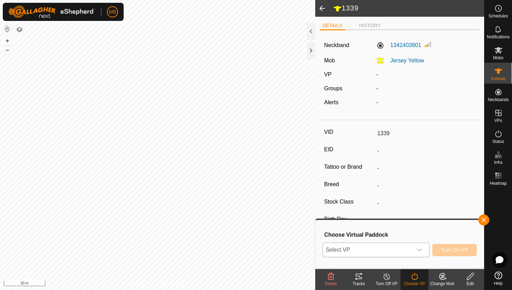
click at [420, 247] on div "dropdown trigger" at bounding box center [420, 250] width 14 height 14
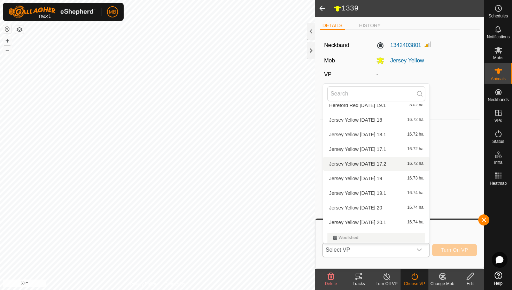
scroll to position [575, 0]
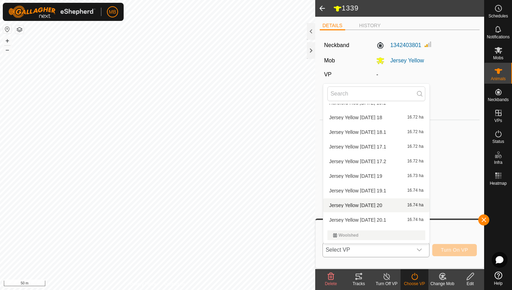
click at [397, 206] on li "Jersey Yellow Wednesday 20 16.74 ha" at bounding box center [376, 205] width 106 height 14
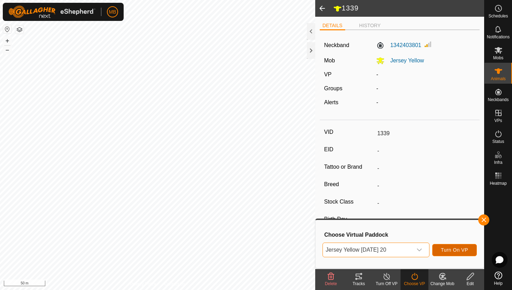
click at [455, 248] on span "Turn On VP" at bounding box center [454, 250] width 27 height 6
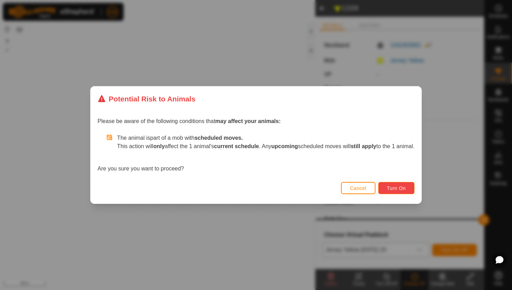
click at [406, 189] on span "Turn On" at bounding box center [396, 188] width 19 height 6
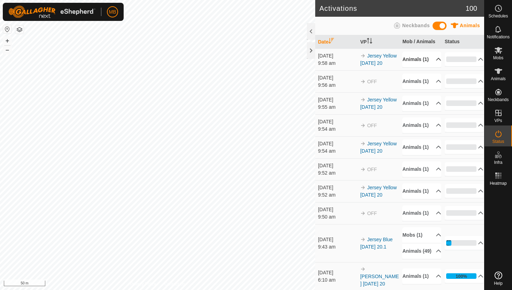
click at [433, 60] on p-accordion-header "Animals (1)" at bounding box center [421, 60] width 39 height 16
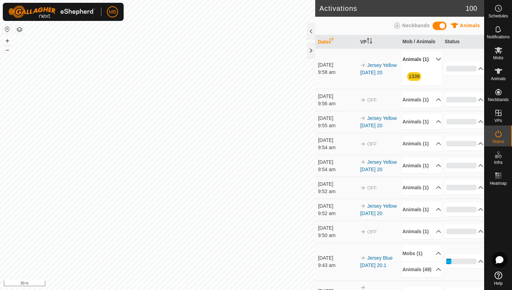
click at [433, 60] on p-accordion-header "Animals (1)" at bounding box center [421, 60] width 39 height 16
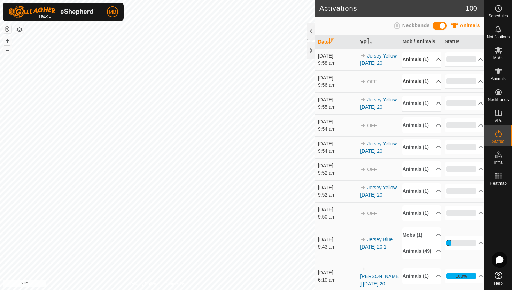
click at [434, 89] on p-accordion-header "Animals (1)" at bounding box center [421, 82] width 39 height 16
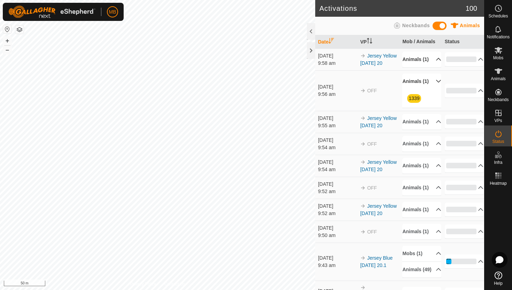
click at [434, 89] on p-accordion-header "Animals (1)" at bounding box center [421, 82] width 39 height 16
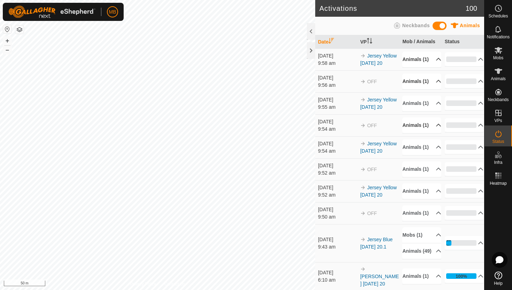
click at [435, 133] on p-accordion-header "Animals (1)" at bounding box center [421, 125] width 39 height 16
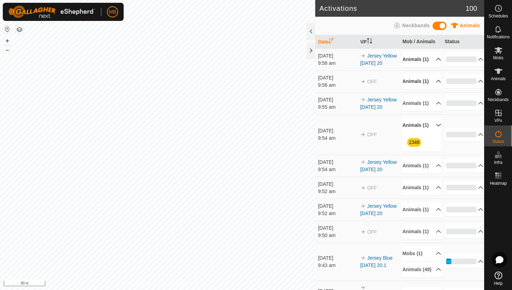
click at [435, 133] on p-accordion-header "Animals (1)" at bounding box center [421, 125] width 39 height 16
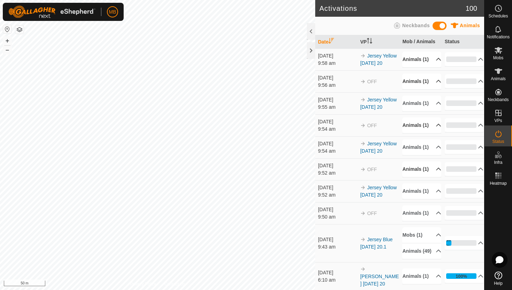
click at [433, 177] on p-accordion-header "Animals (1)" at bounding box center [421, 169] width 39 height 16
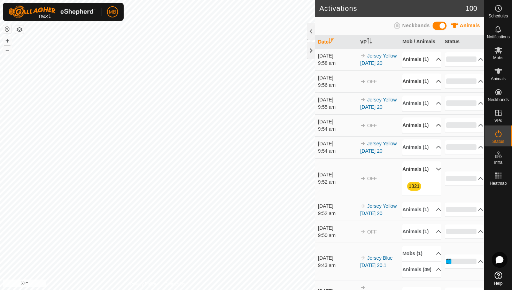
click at [433, 177] on p-accordion-header "Animals (1)" at bounding box center [421, 169] width 39 height 16
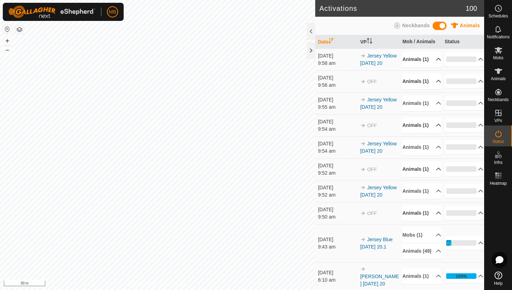
click at [434, 221] on p-accordion-header "Animals (1)" at bounding box center [421, 213] width 39 height 16
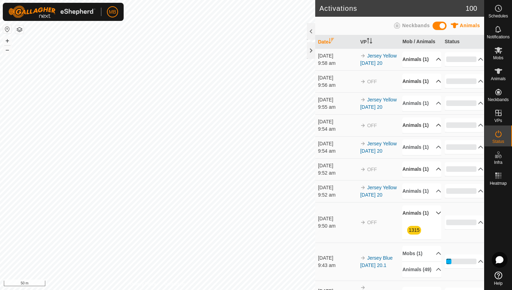
click at [434, 221] on p-accordion-header "Animals (1)" at bounding box center [421, 213] width 39 height 16
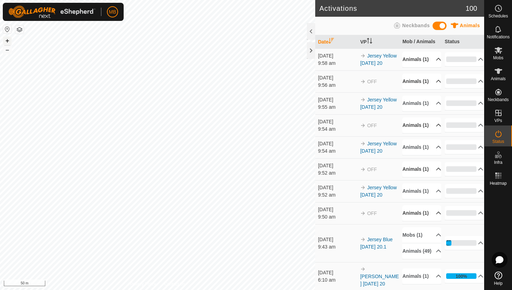
click at [7, 40] on button "+" at bounding box center [7, 41] width 8 height 8
click at [7, 50] on button "–" at bounding box center [7, 50] width 8 height 8
click at [8, 51] on button "–" at bounding box center [7, 50] width 8 height 8
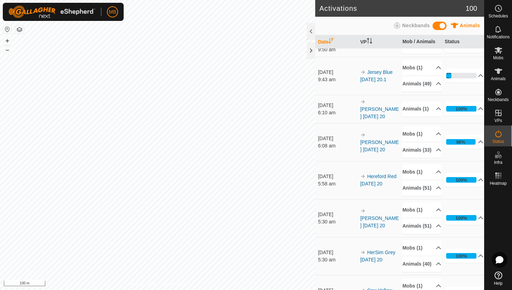
scroll to position [163, 0]
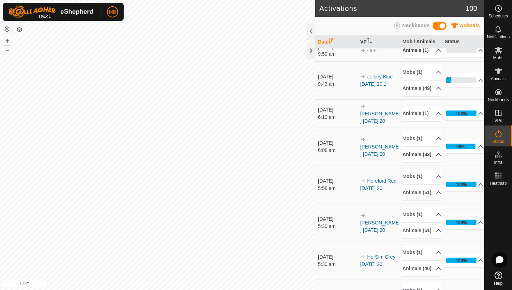
click at [435, 162] on p-accordion-header "Animals (33)" at bounding box center [421, 155] width 39 height 16
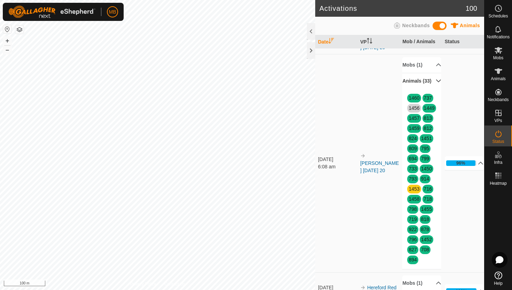
scroll to position [237, 0]
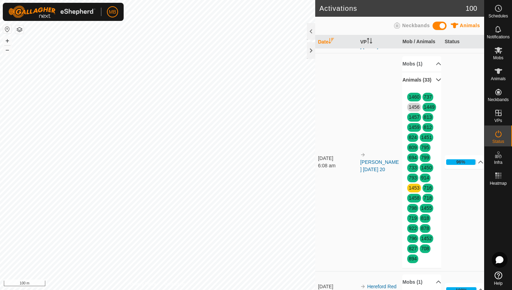
click at [436, 88] on p-accordion-header "Animals (33)" at bounding box center [421, 80] width 39 height 16
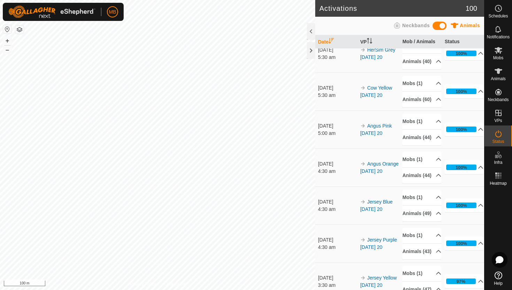
scroll to position [371, 0]
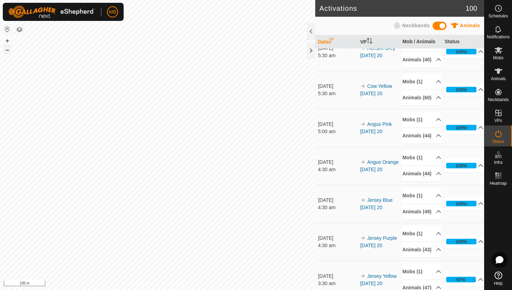
click at [10, 50] on button "–" at bounding box center [7, 50] width 8 height 8
click at [9, 39] on button "+" at bounding box center [7, 41] width 8 height 8
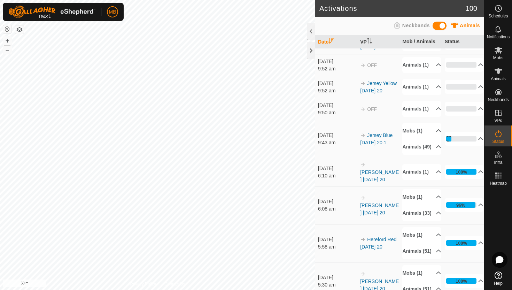
scroll to position [105, 0]
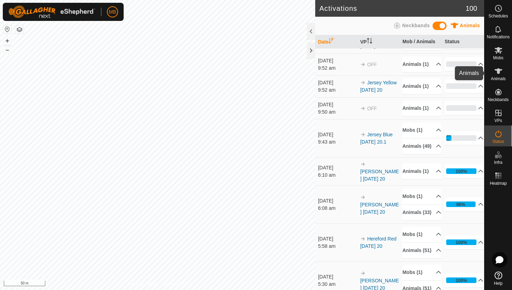
click at [496, 71] on icon at bounding box center [498, 71] width 8 height 8
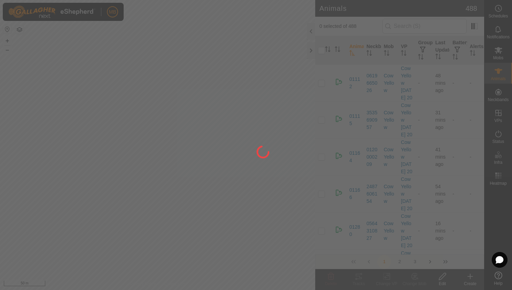
click at [312, 31] on div at bounding box center [256, 145] width 512 height 290
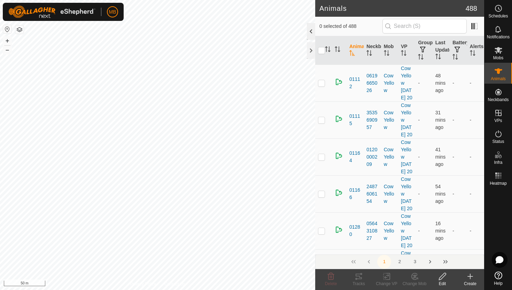
click at [309, 31] on div at bounding box center [311, 31] width 8 height 17
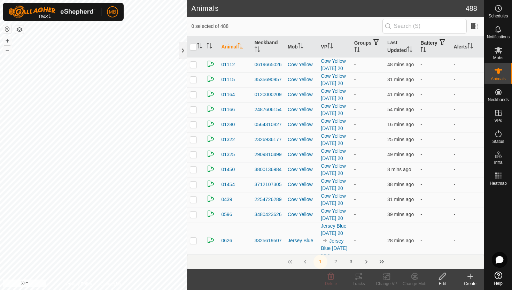
click at [426, 47] on icon "Activate to sort" at bounding box center [424, 50] width 6 height 6
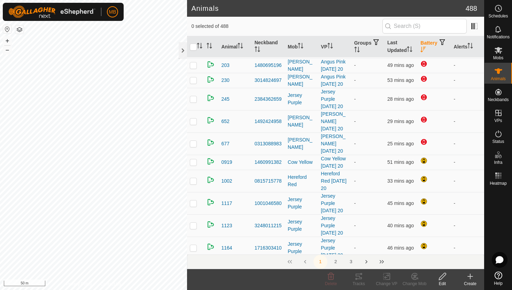
scroll to position [123, 0]
click at [473, 45] on icon "Activate to sort" at bounding box center [472, 46] width 1 height 6
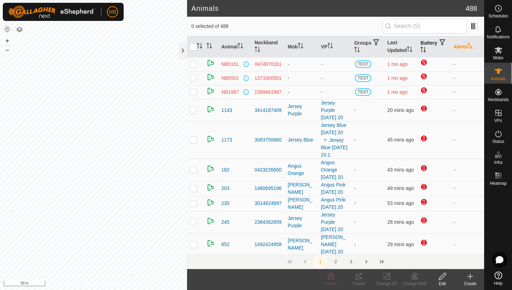
click at [473, 45] on icon "Activate to sort" at bounding box center [471, 46] width 6 height 6
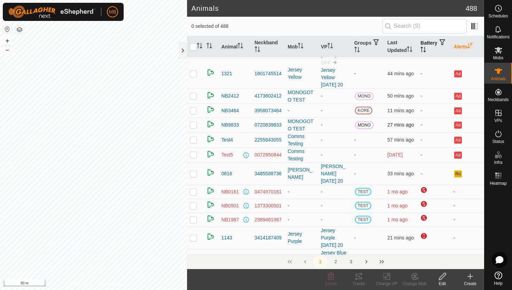
scroll to position [32, 0]
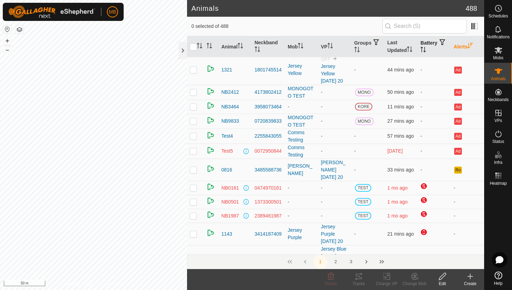
click at [426, 48] on icon "Activate to sort" at bounding box center [424, 50] width 6 height 6
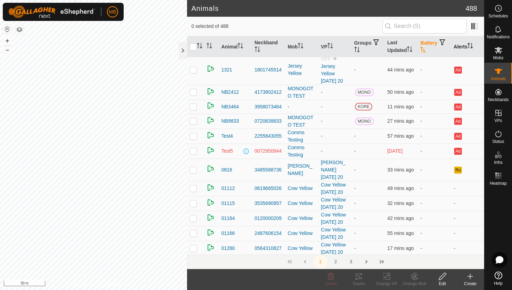
scroll to position [0, 0]
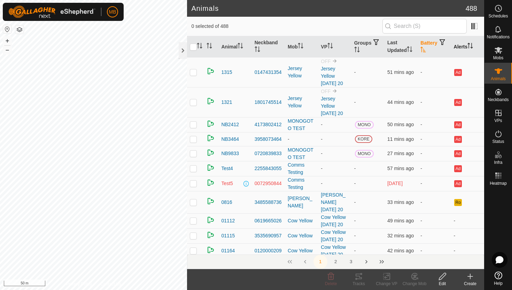
click at [426, 48] on icon "Activate to sort" at bounding box center [423, 50] width 5 height 6
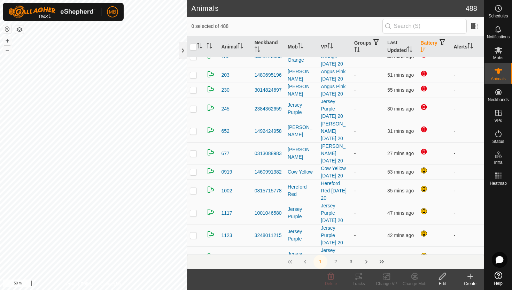
scroll to position [115, 0]
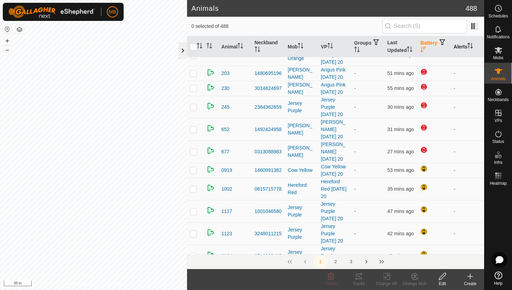
click at [183, 49] on div at bounding box center [183, 50] width 8 height 17
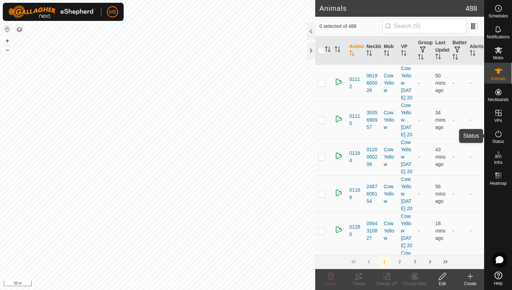
click at [499, 135] on icon at bounding box center [498, 134] width 8 height 8
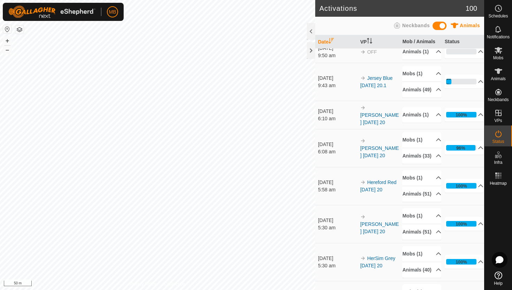
scroll to position [163, 0]
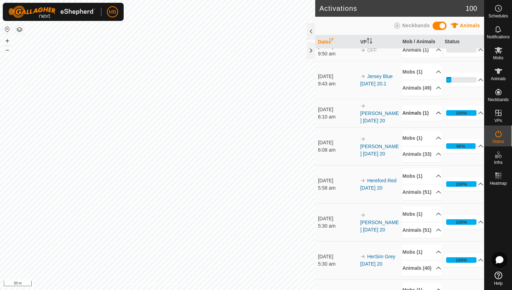
click at [435, 121] on p-accordion-header "Animals (1)" at bounding box center [421, 113] width 39 height 16
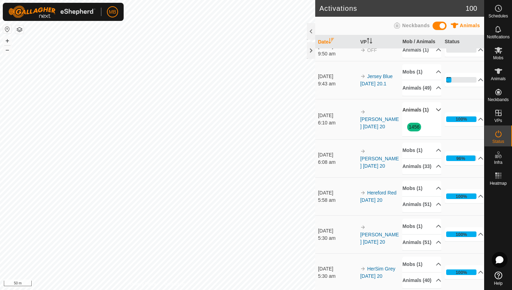
click at [435, 118] on p-accordion-header "Animals (1)" at bounding box center [421, 110] width 39 height 16
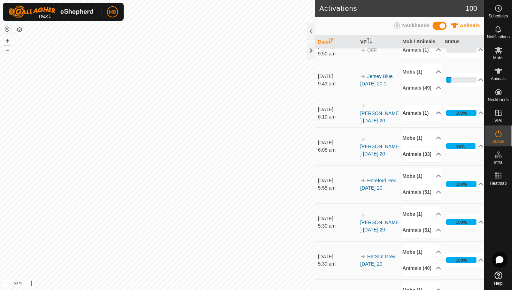
click at [435, 162] on p-accordion-header "Animals (33)" at bounding box center [421, 154] width 39 height 16
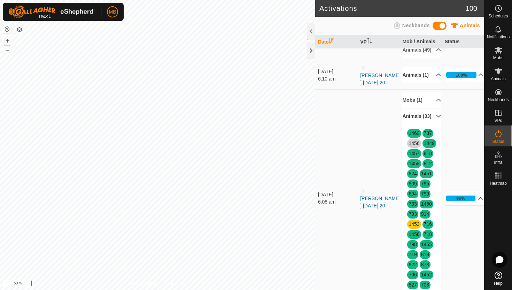
scroll to position [199, 0]
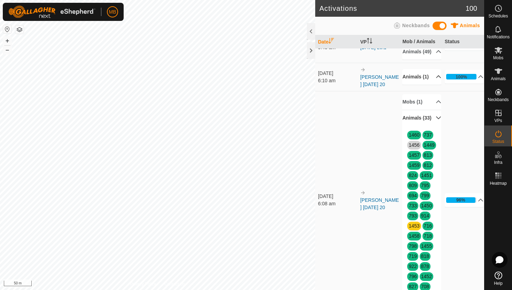
click at [435, 126] on p-accordion-header "Animals (33)" at bounding box center [421, 118] width 39 height 16
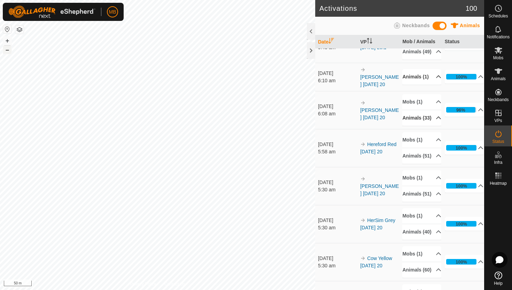
click at [9, 50] on button "–" at bounding box center [7, 50] width 8 height 8
click at [501, 49] on icon at bounding box center [498, 50] width 8 height 8
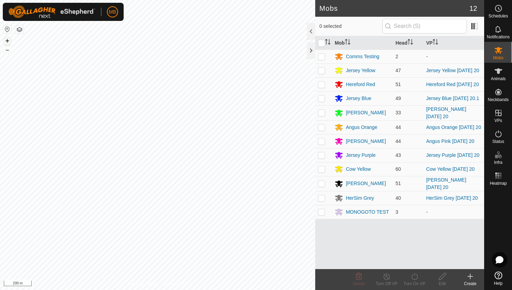
click at [9, 42] on button "+" at bounding box center [7, 41] width 8 height 8
click at [498, 132] on icon at bounding box center [498, 134] width 8 height 8
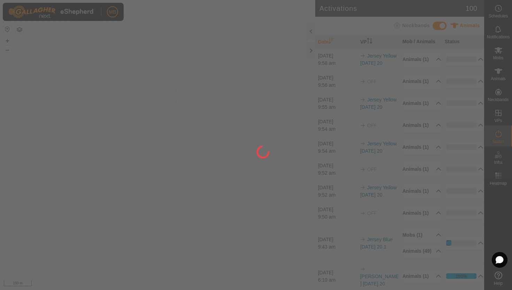
click at [498, 134] on div at bounding box center [256, 145] width 512 height 290
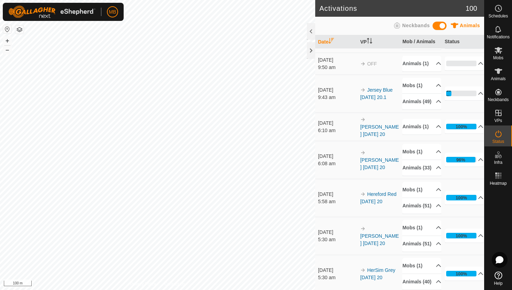
scroll to position [155, 0]
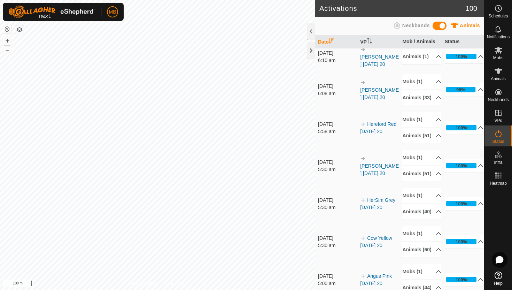
scroll to position [222, 0]
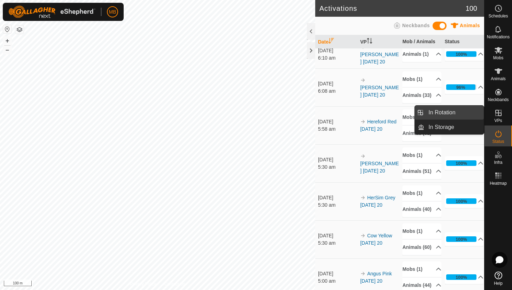
click at [468, 114] on link "In Rotation" at bounding box center [454, 113] width 60 height 14
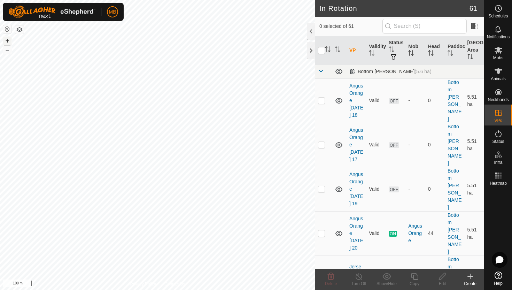
click at [9, 41] on button "+" at bounding box center [7, 41] width 8 height 8
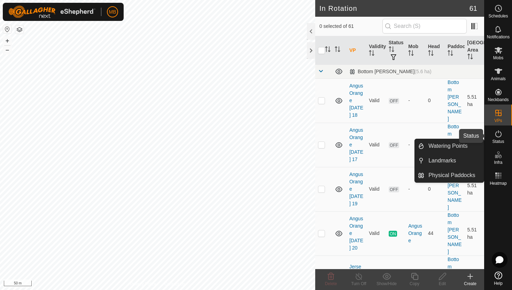
click at [499, 136] on icon at bounding box center [498, 134] width 8 height 8
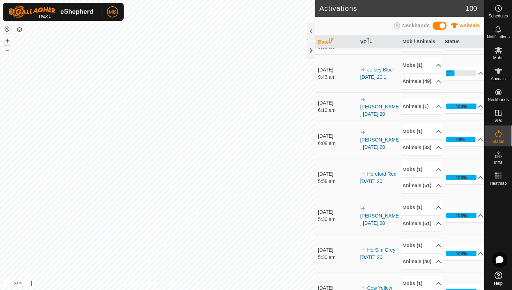
scroll to position [170, 0]
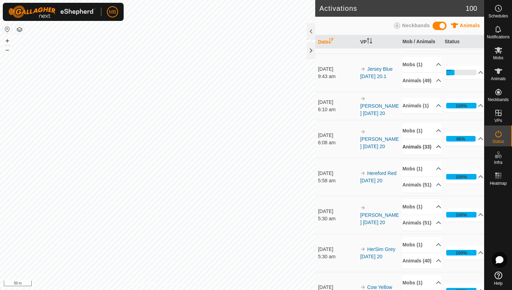
click at [433, 155] on p-accordion-header "Animals (33)" at bounding box center [421, 147] width 39 height 16
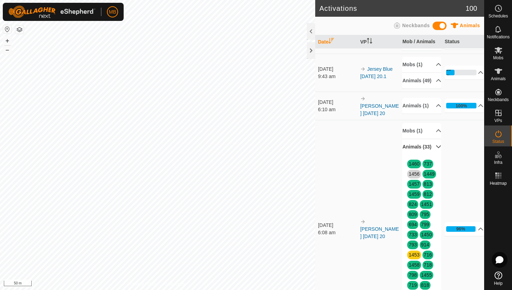
click at [433, 155] on p-accordion-header "Animals (33)" at bounding box center [421, 147] width 39 height 16
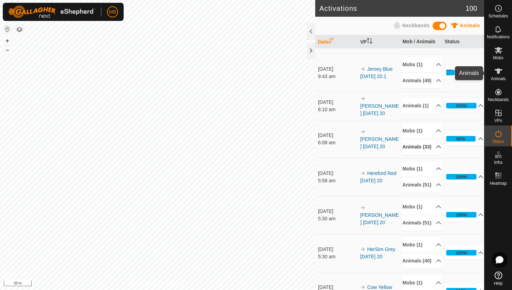
click at [498, 73] on icon at bounding box center [499, 71] width 8 height 6
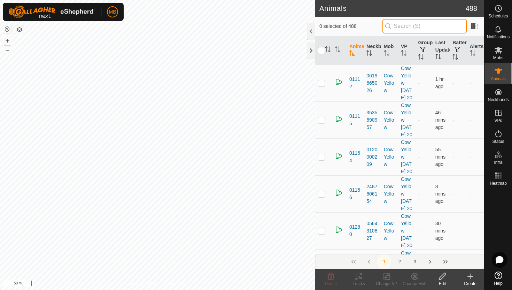
click at [419, 27] on input "text" at bounding box center [425, 26] width 84 height 15
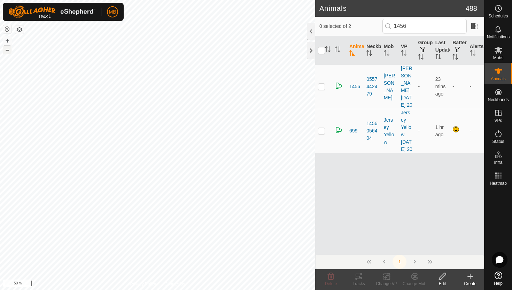
click at [7, 51] on button "–" at bounding box center [7, 50] width 8 height 8
click at [434, 25] on input "1456" at bounding box center [425, 26] width 84 height 15
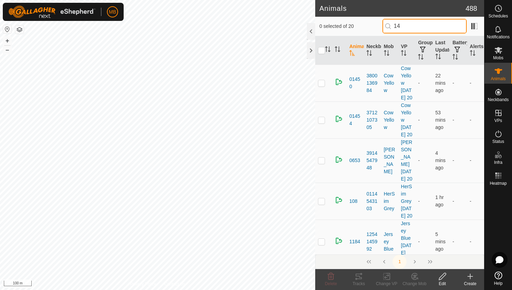
type input "1"
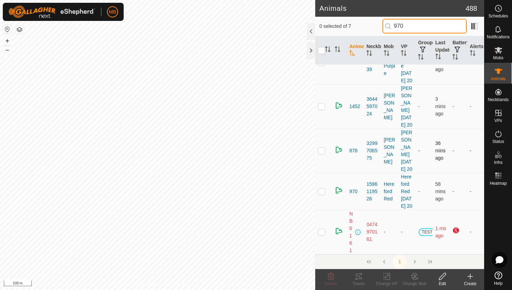
scroll to position [241, 0]
type input "970"
click at [323, 189] on p-checkbox at bounding box center [321, 192] width 7 height 6
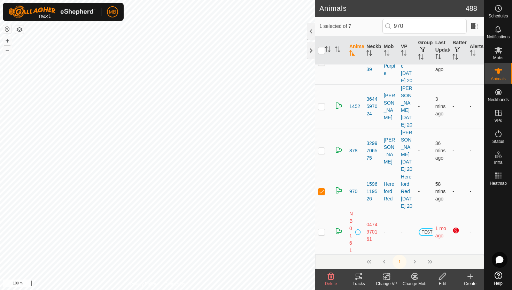
click at [323, 189] on p-checkbox at bounding box center [321, 192] width 7 height 6
checkbox input "false"
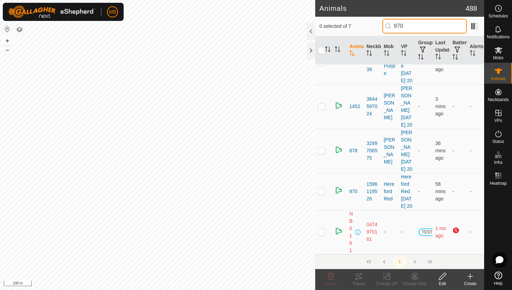
click at [427, 24] on input "970" at bounding box center [425, 26] width 84 height 15
type input "9"
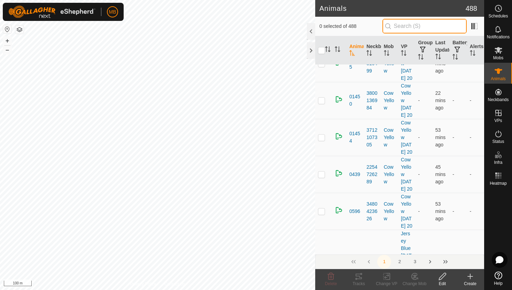
scroll to position [0, 0]
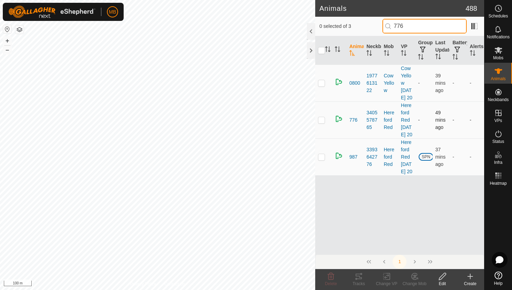
type input "776"
click at [321, 123] on p-checkbox at bounding box center [321, 120] width 7 height 6
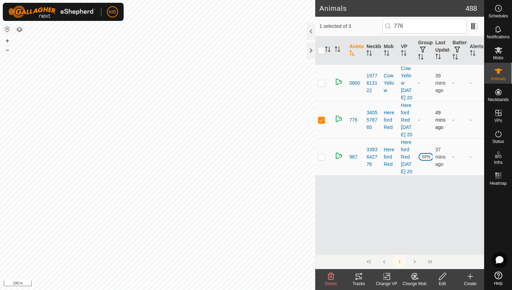
click at [321, 123] on p-checkbox at bounding box center [321, 120] width 7 height 6
checkbox input "false"
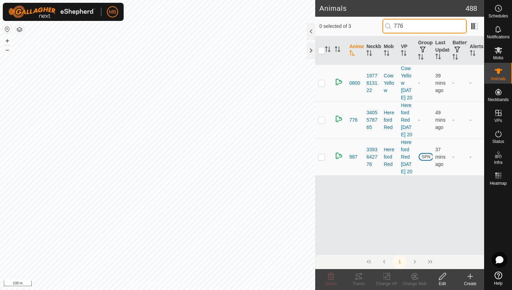
click at [438, 31] on input "776" at bounding box center [425, 26] width 84 height 15
type input "7"
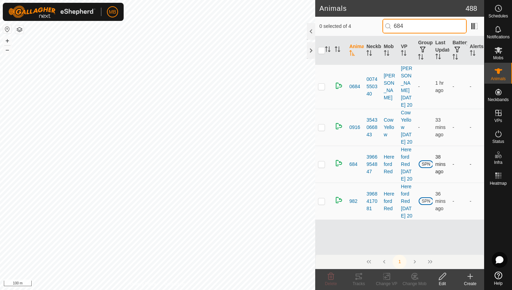
type input "684"
click at [323, 167] on p-checkbox at bounding box center [321, 164] width 7 height 6
checkbox input "true"
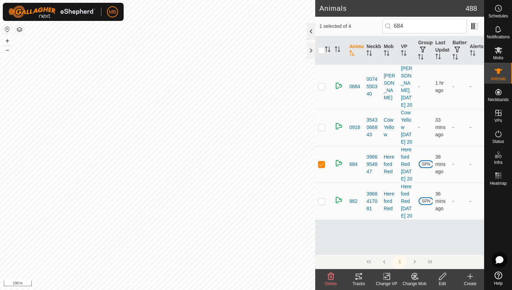
click at [310, 28] on div at bounding box center [311, 31] width 8 height 17
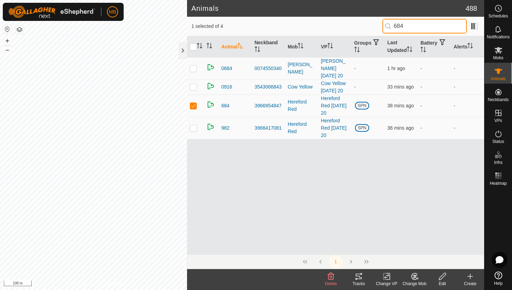
click at [423, 28] on input "684" at bounding box center [425, 26] width 84 height 15
type input "6"
